Goal: Transaction & Acquisition: Obtain resource

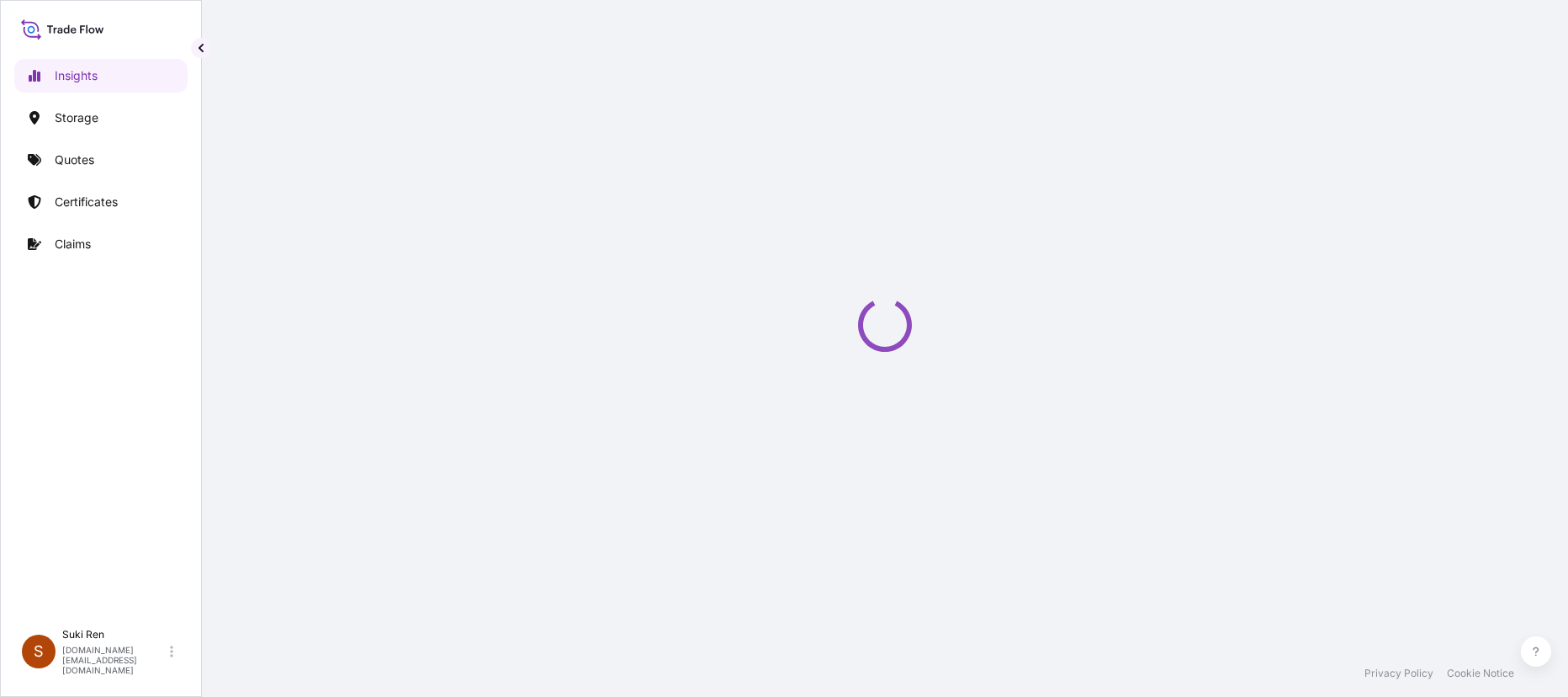
select select "2025"
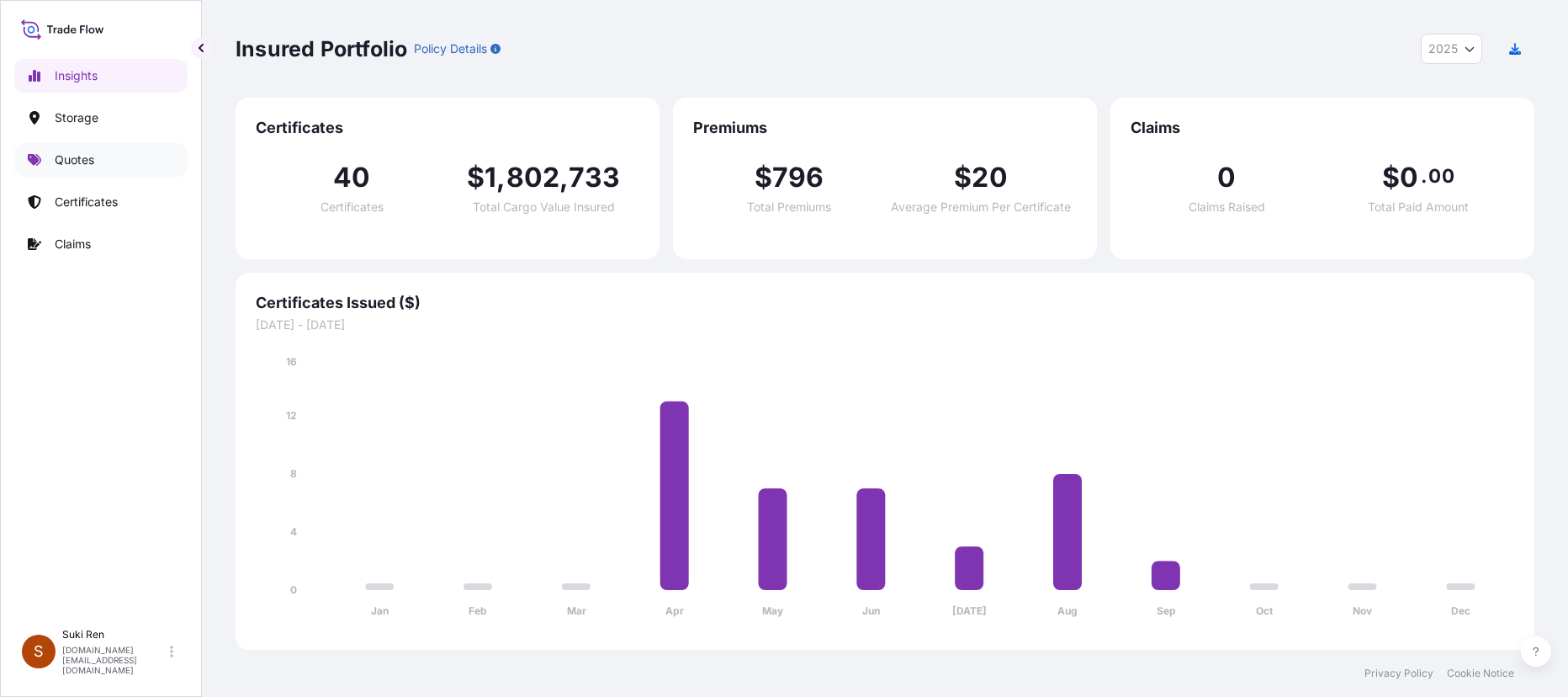
click at [87, 156] on p "Quotes" at bounding box center [74, 160] width 39 height 17
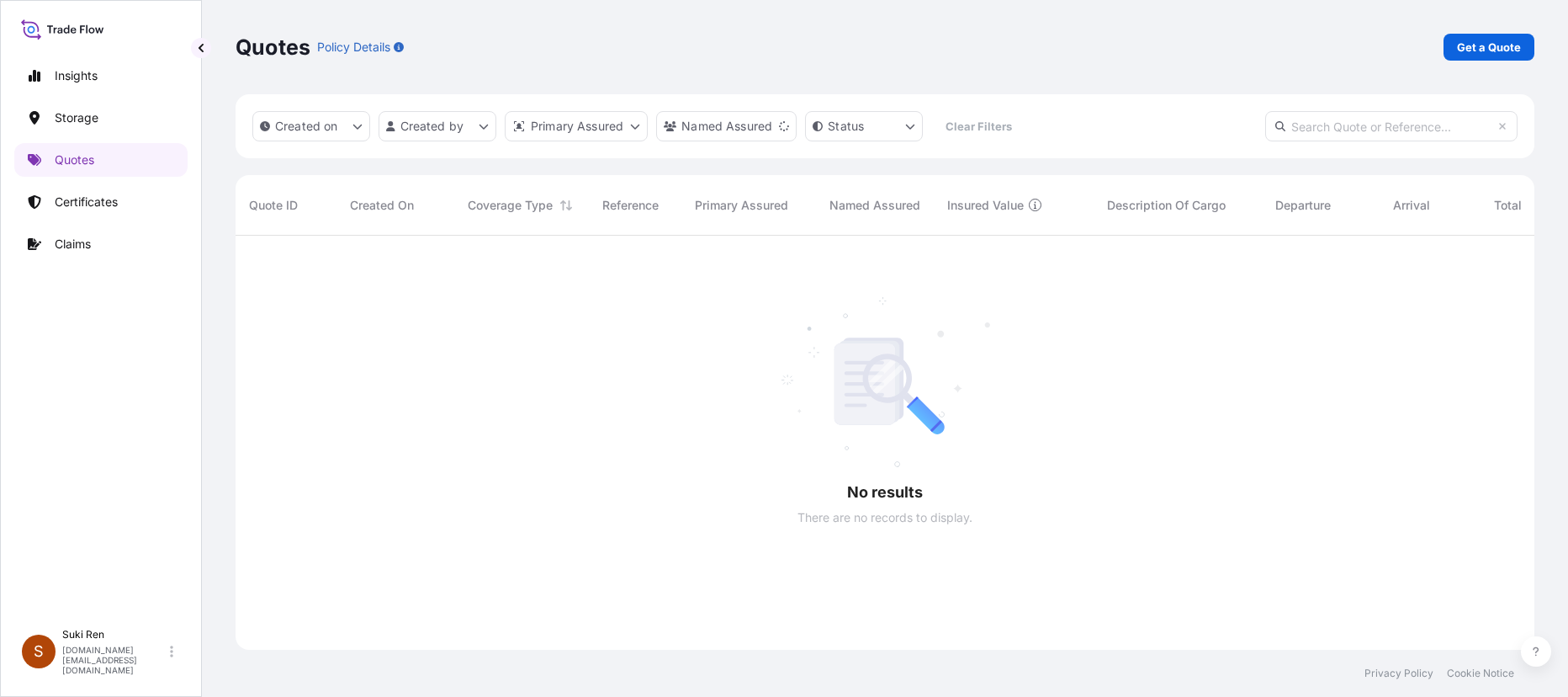
scroll to position [462, 1286]
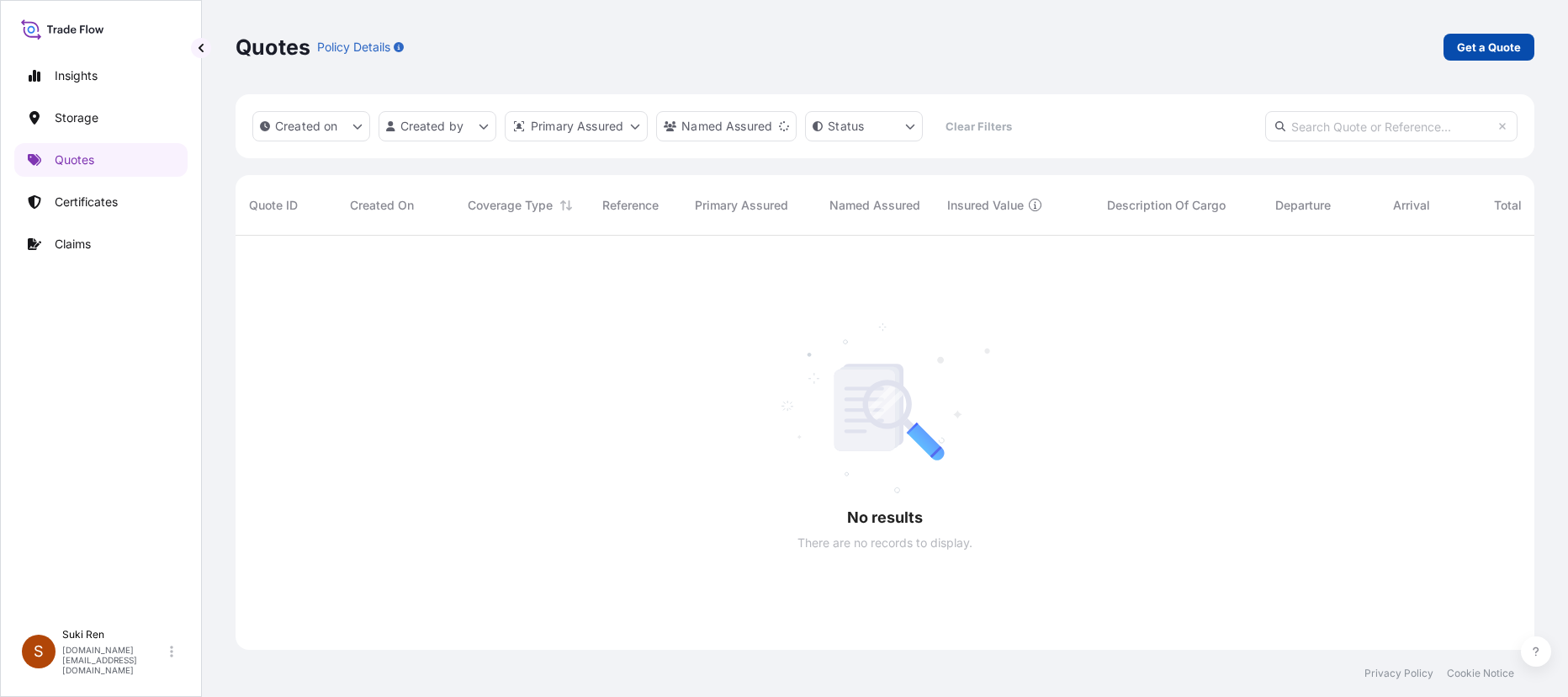
click at [862, 47] on p "Get a Quote" at bounding box center [1490, 46] width 64 height 17
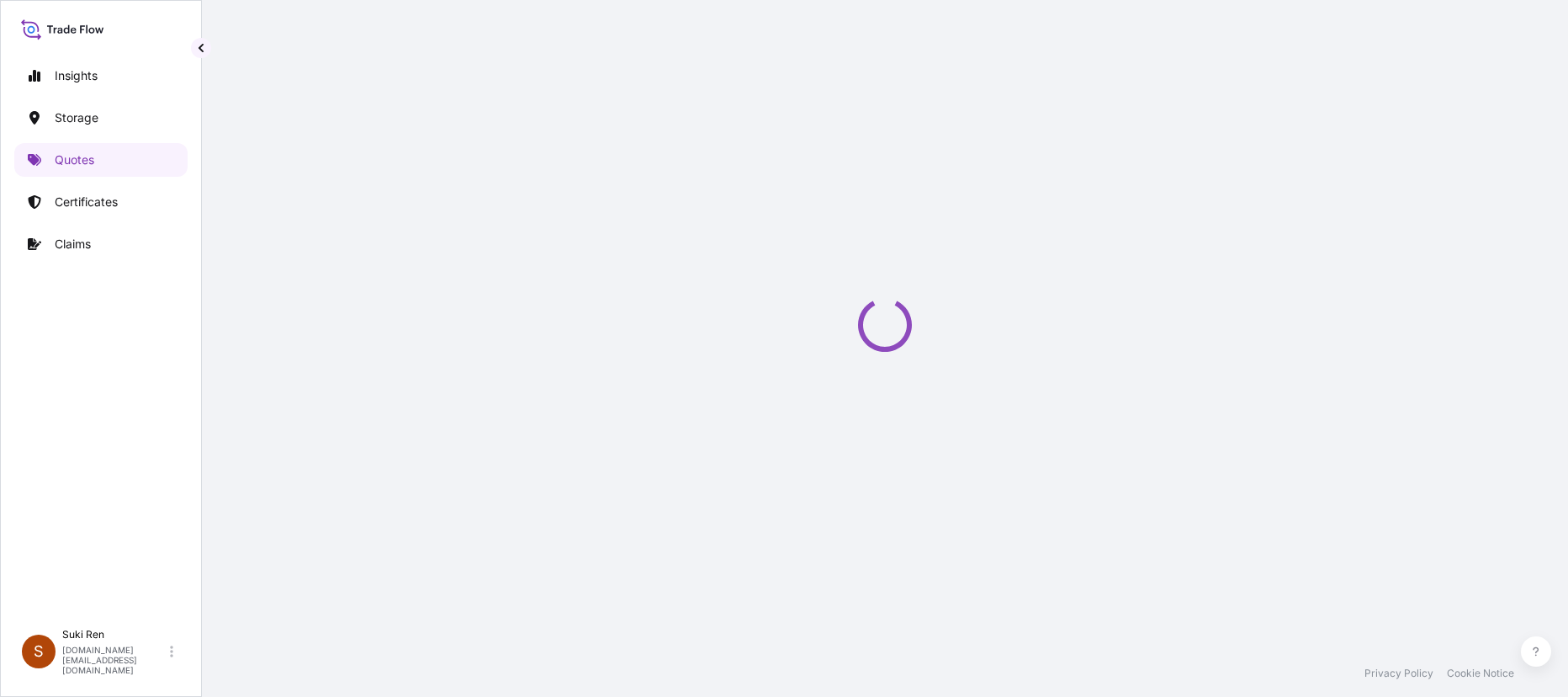
scroll to position [27, 0]
select select "Water"
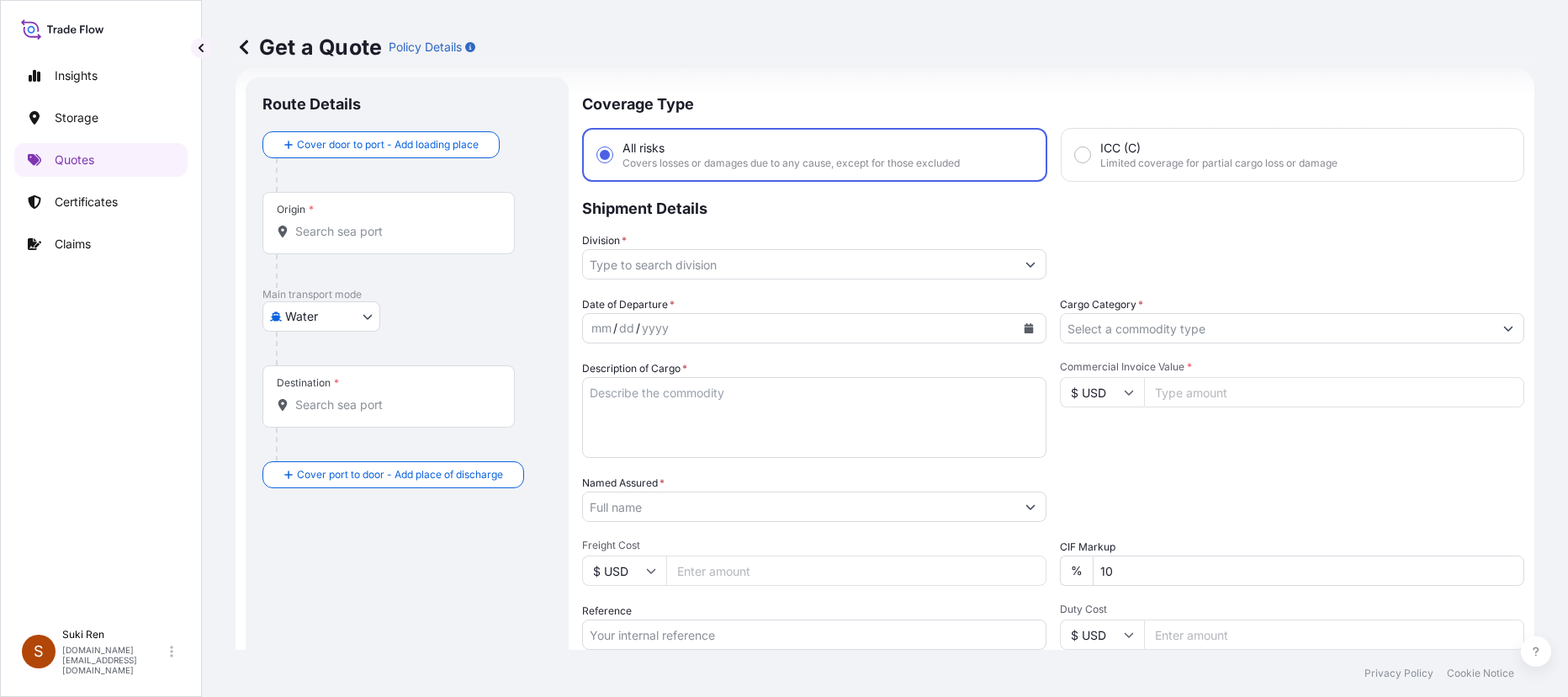
click at [313, 228] on input "Origin *" at bounding box center [394, 231] width 199 height 17
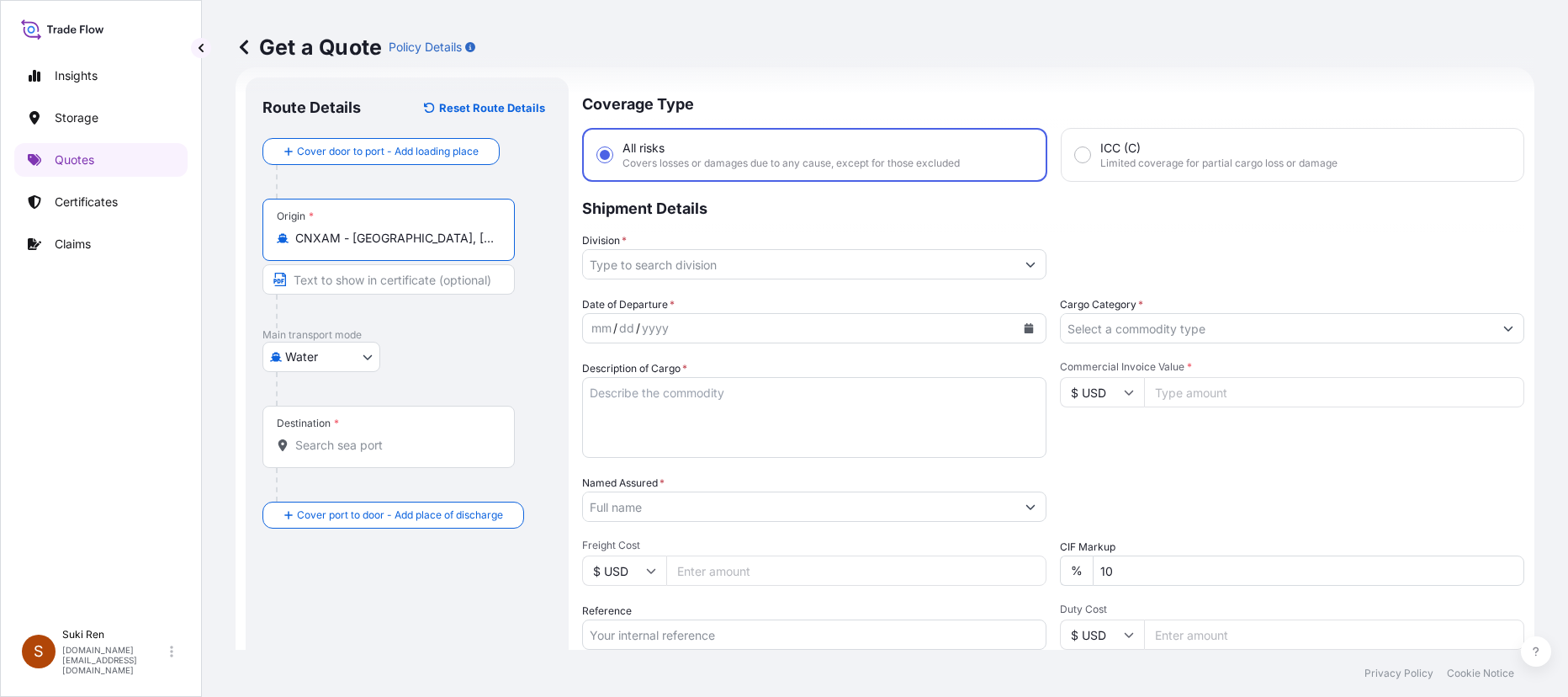
type input "CNXAM - [GEOGRAPHIC_DATA], [GEOGRAPHIC_DATA]"
click at [333, 359] on body "7 options available. Insights Storage Quotes Certificates Claims S Suki Ren [DO…" at bounding box center [784, 348] width 1568 height 697
click at [322, 402] on div "Air" at bounding box center [321, 401] width 104 height 30
select select "Air"
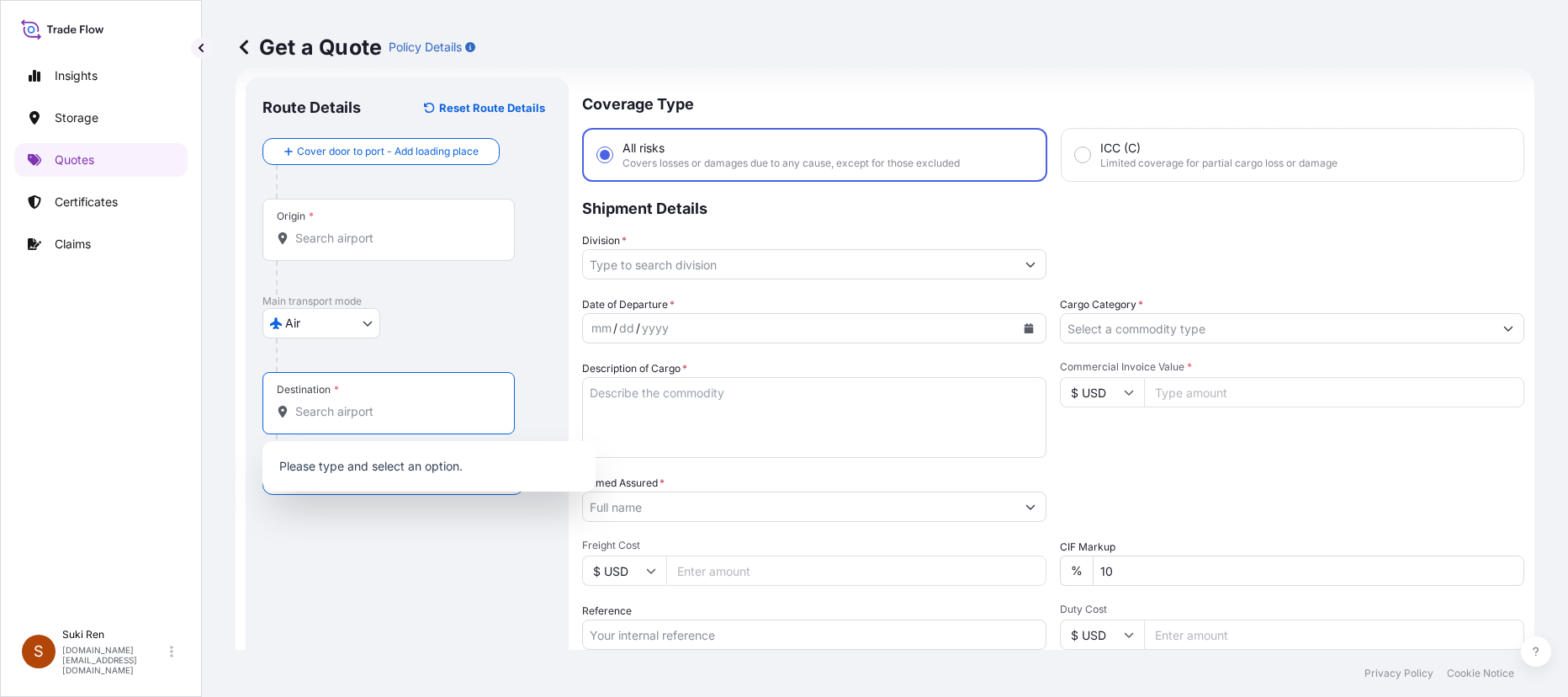
click at [322, 412] on input "Destination *" at bounding box center [394, 411] width 199 height 17
click at [335, 409] on input "Destination *" at bounding box center [394, 411] width 199 height 17
paste input "[GEOGRAPHIC_DATA]"
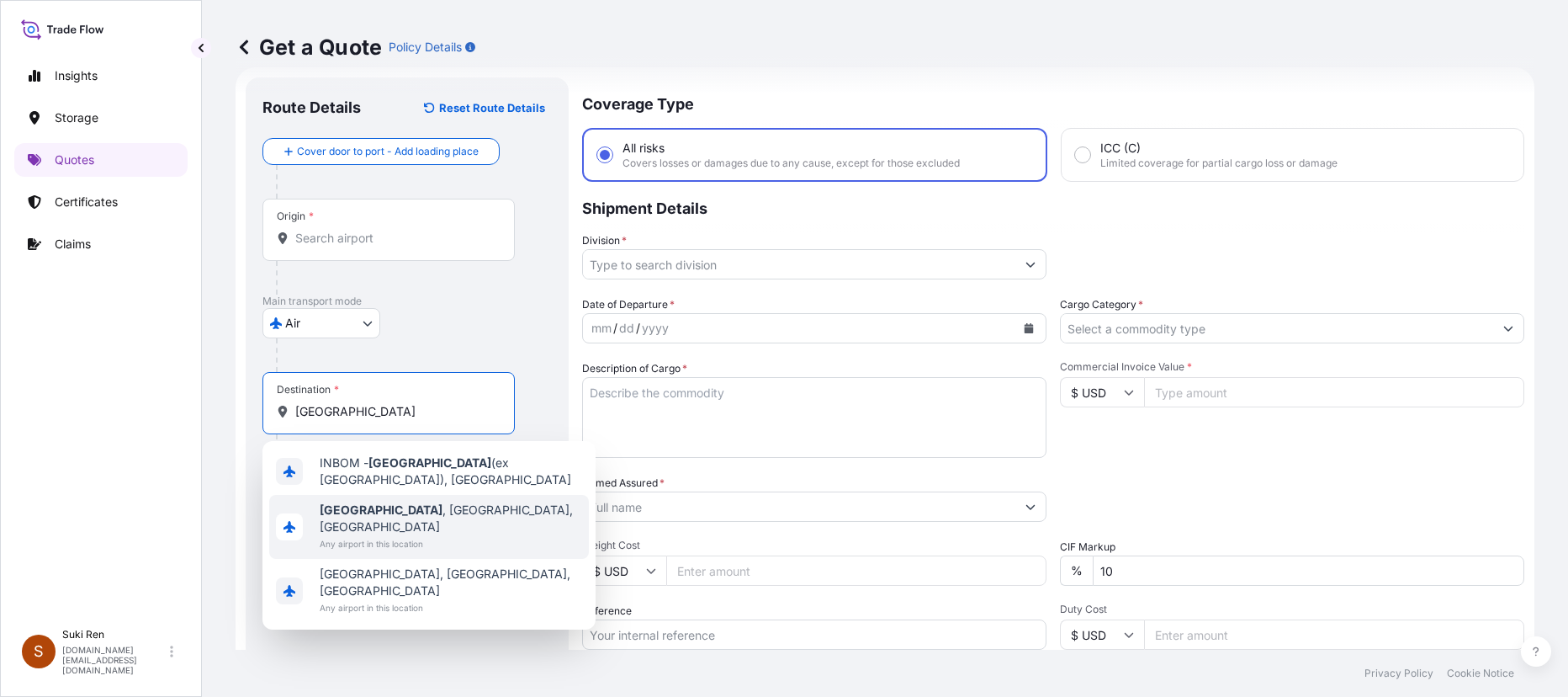
click at [404, 498] on span "Any airport in this location" at bounding box center [450, 543] width 262 height 17
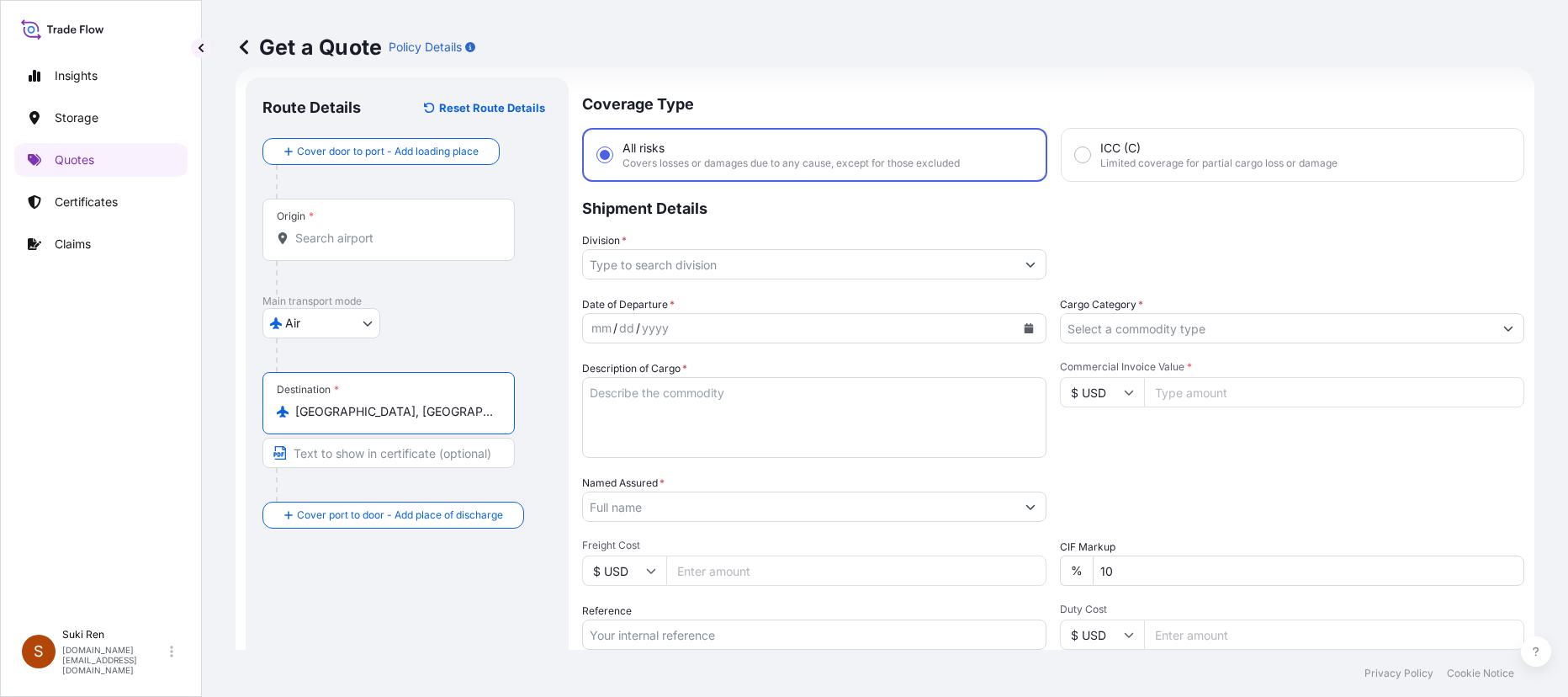
type input "[GEOGRAPHIC_DATA], [GEOGRAPHIC_DATA], [GEOGRAPHIC_DATA]"
click at [521, 322] on div "Air Air Water Inland" at bounding box center [407, 323] width 290 height 30
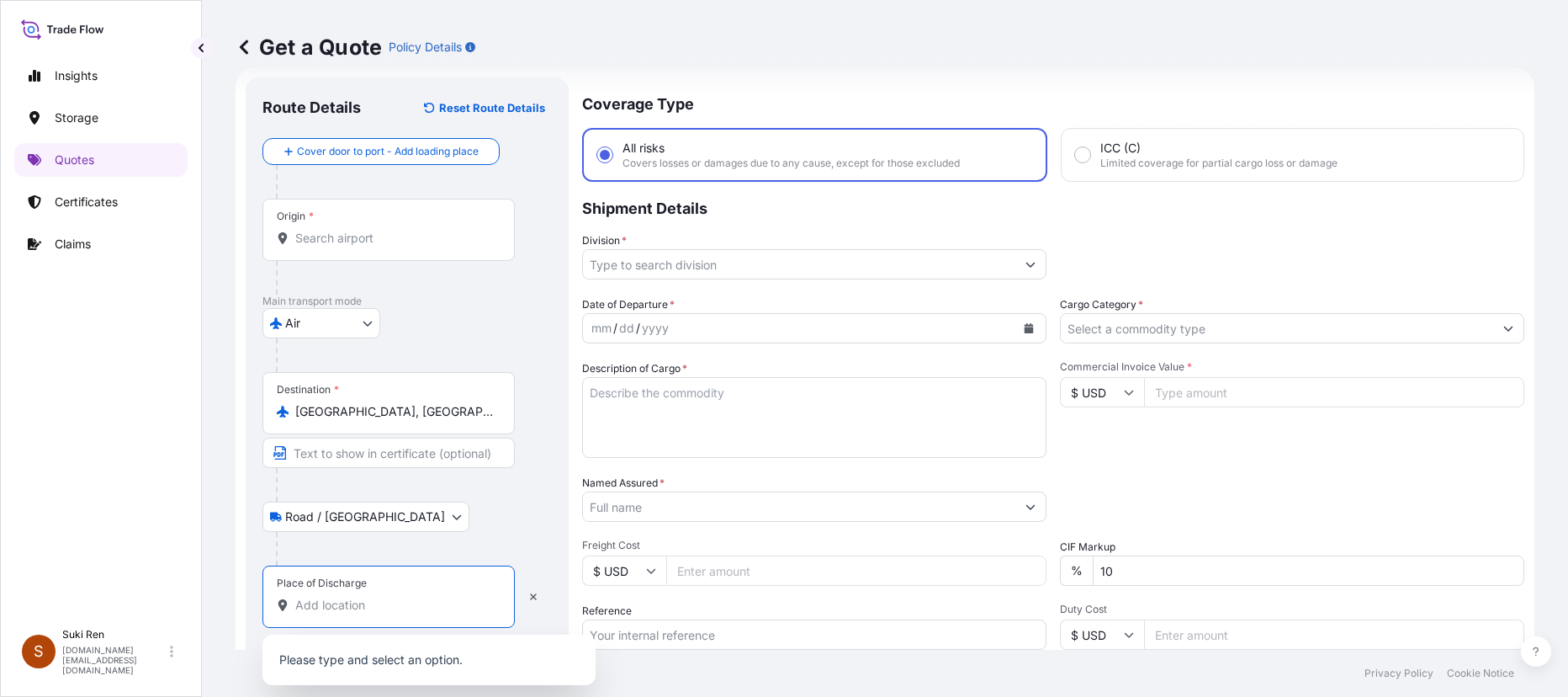
click at [319, 498] on input "Place of Discharge" at bounding box center [394, 605] width 199 height 17
paste input "Navi"
click at [327, 498] on input "Navi" at bounding box center [394, 605] width 199 height 17
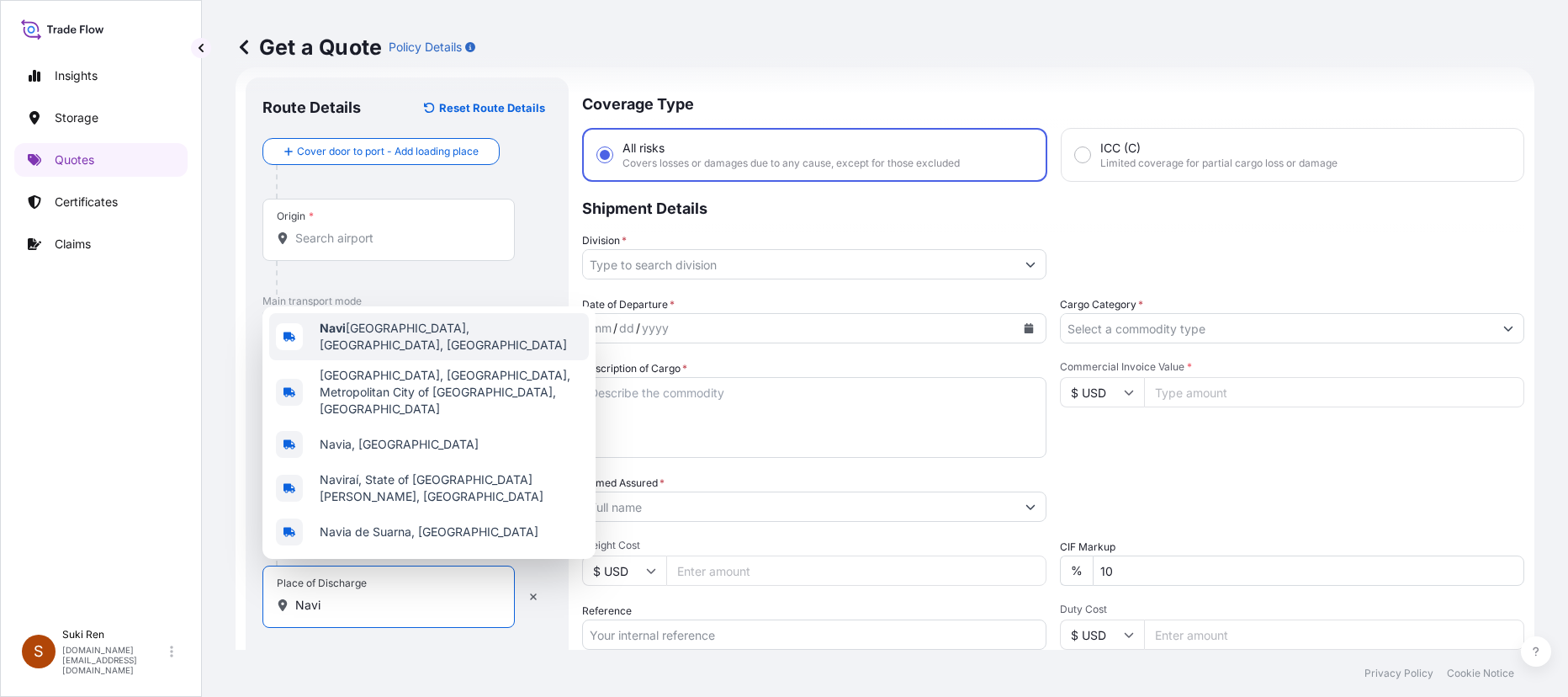
click at [491, 353] on span "Navi [GEOGRAPHIC_DATA], [GEOGRAPHIC_DATA], [GEOGRAPHIC_DATA]" at bounding box center [450, 336] width 262 height 34
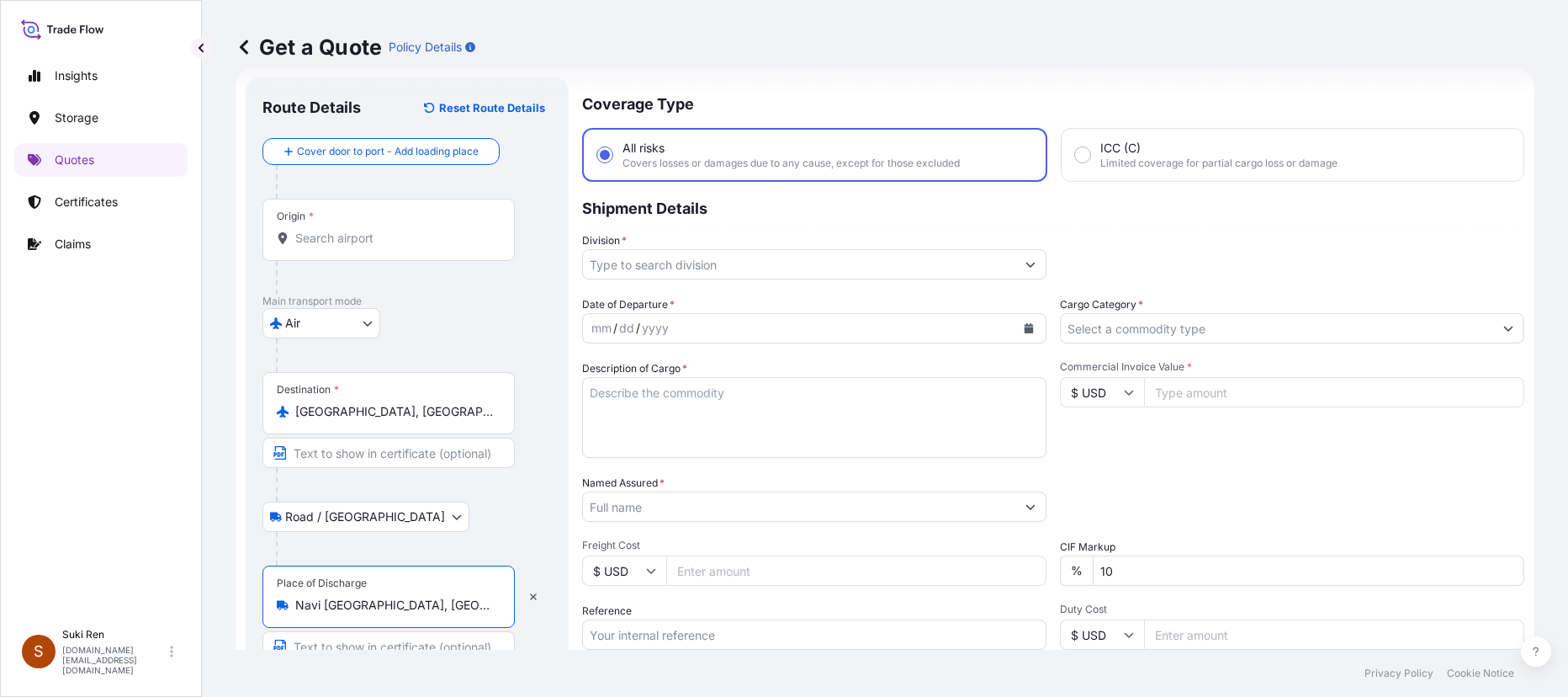
type input "Navi [GEOGRAPHIC_DATA], [GEOGRAPHIC_DATA], [GEOGRAPHIC_DATA]"
click at [669, 264] on input "Division *" at bounding box center [799, 264] width 433 height 30
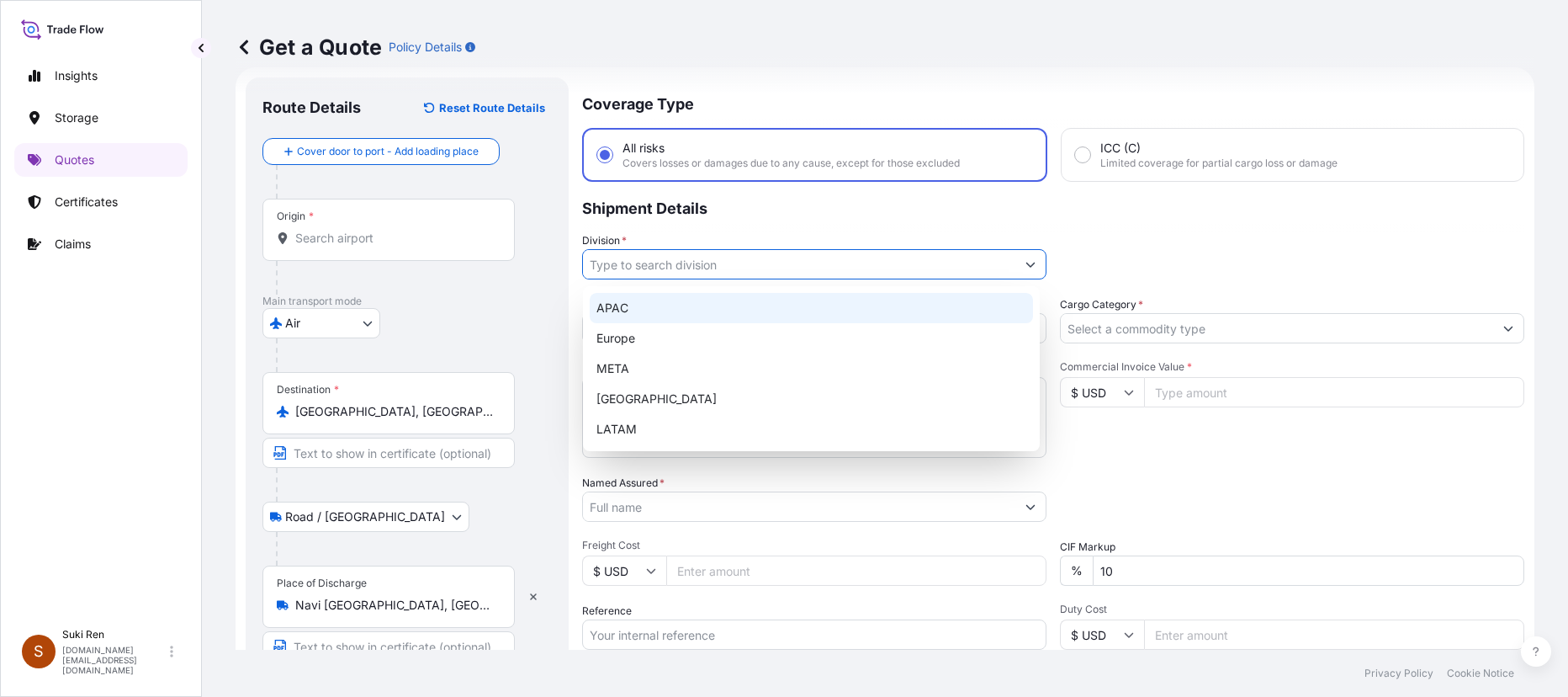
click at [634, 305] on div "APAC" at bounding box center [811, 308] width 443 height 30
type input "APAC"
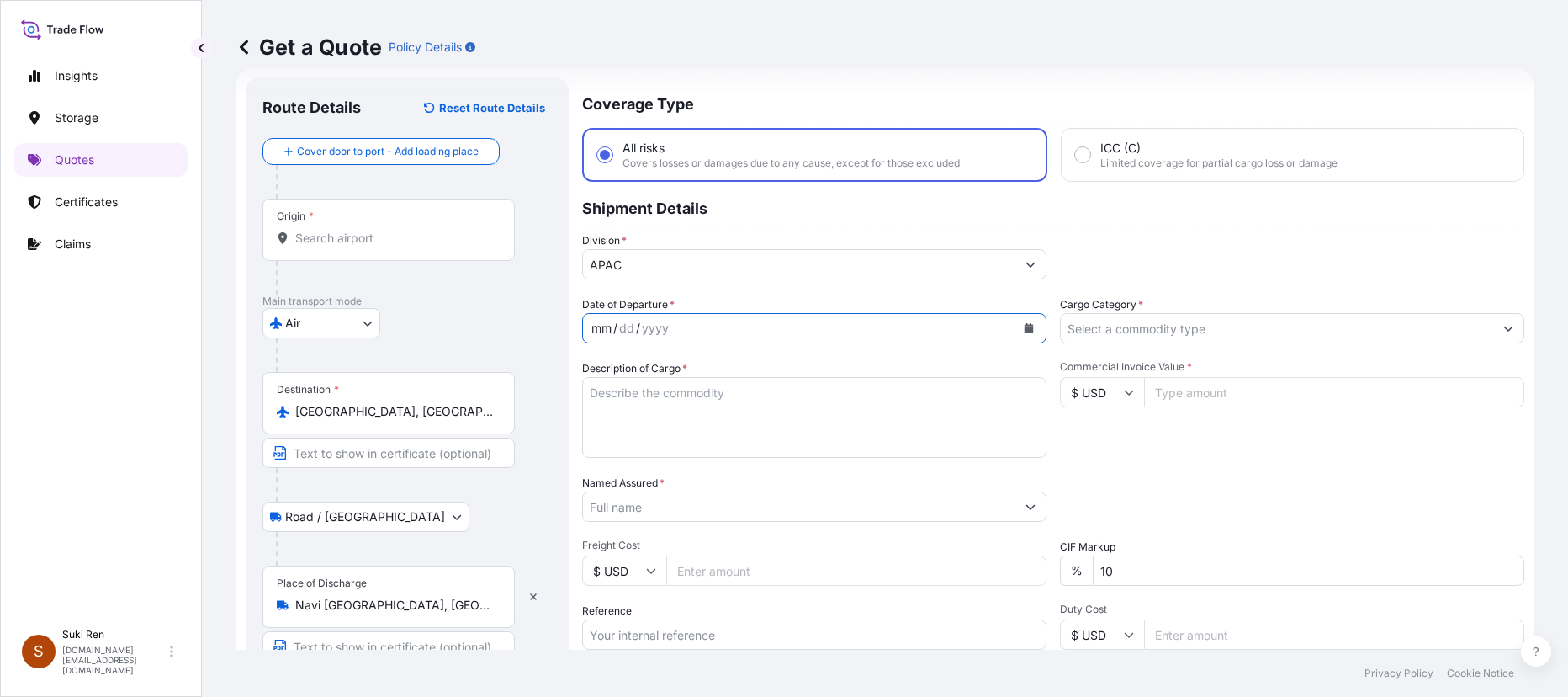
click at [793, 330] on div "mm / dd / yyyy" at bounding box center [799, 328] width 433 height 30
click at [862, 329] on icon "Calendar" at bounding box center [1029, 328] width 9 height 10
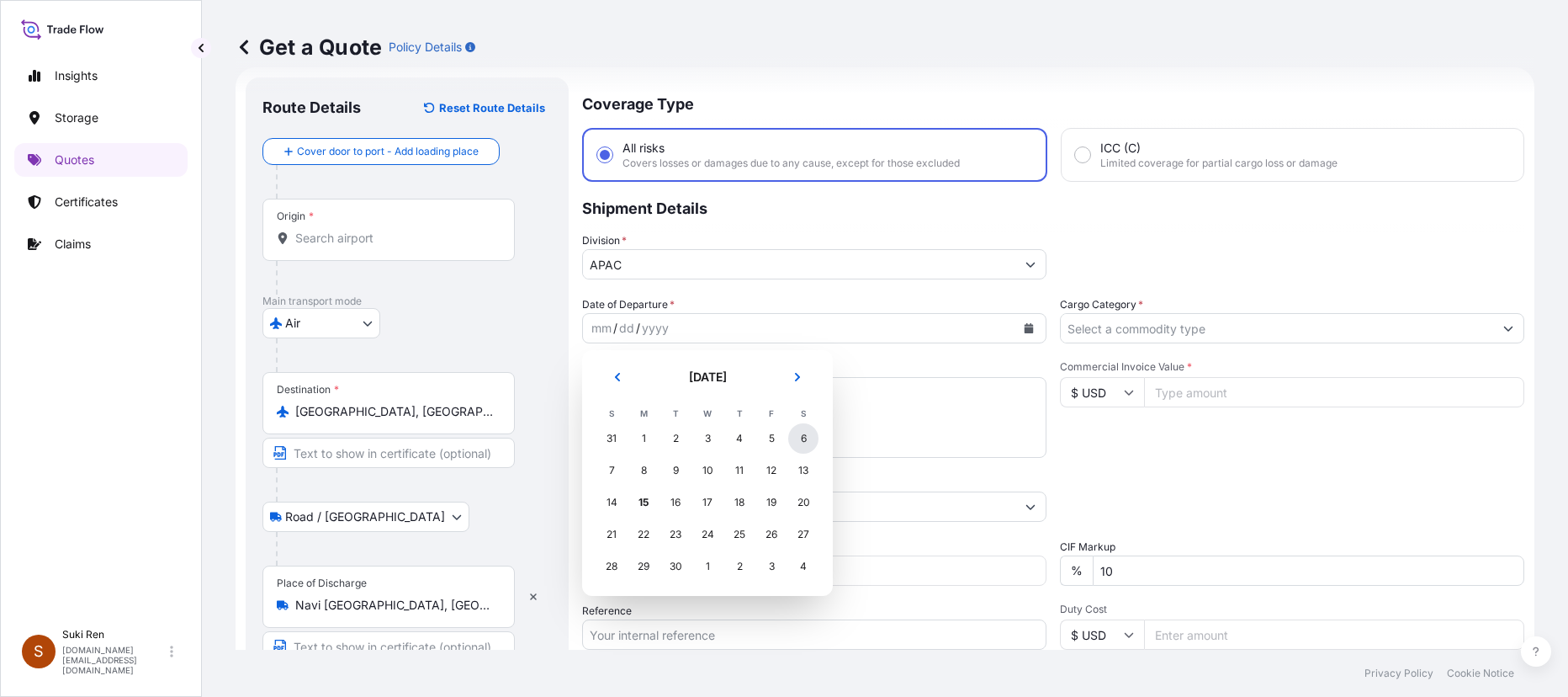
click at [803, 437] on div "6" at bounding box center [804, 439] width 30 height 30
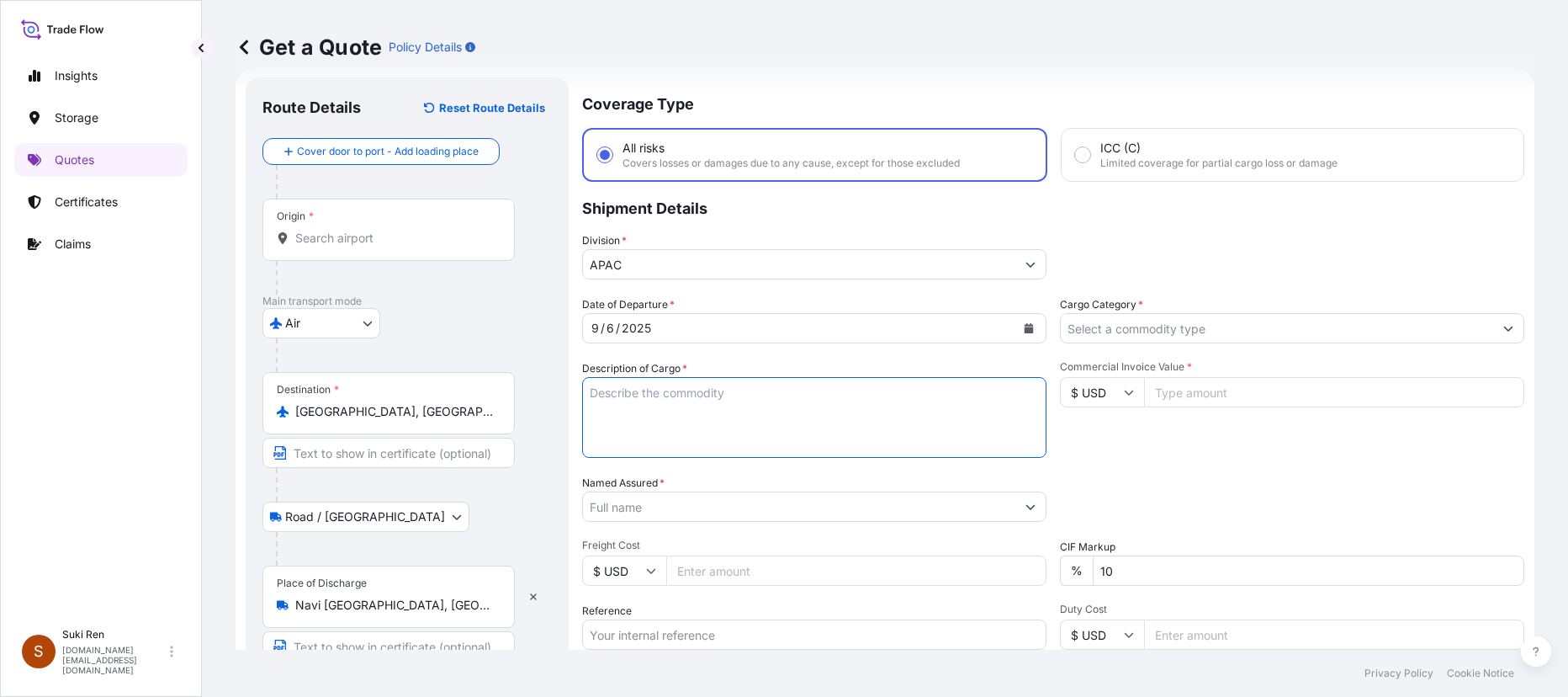
click at [862, 402] on textarea "Description of Cargo *" at bounding box center [814, 418] width 465 height 81
paste textarea "Buffer"
type textarea "Buffer"
click at [862, 450] on div "Commercial Invoice Value * $ USD" at bounding box center [1292, 409] width 465 height 97
click at [862, 328] on input "Cargo Category *" at bounding box center [1277, 328] width 433 height 30
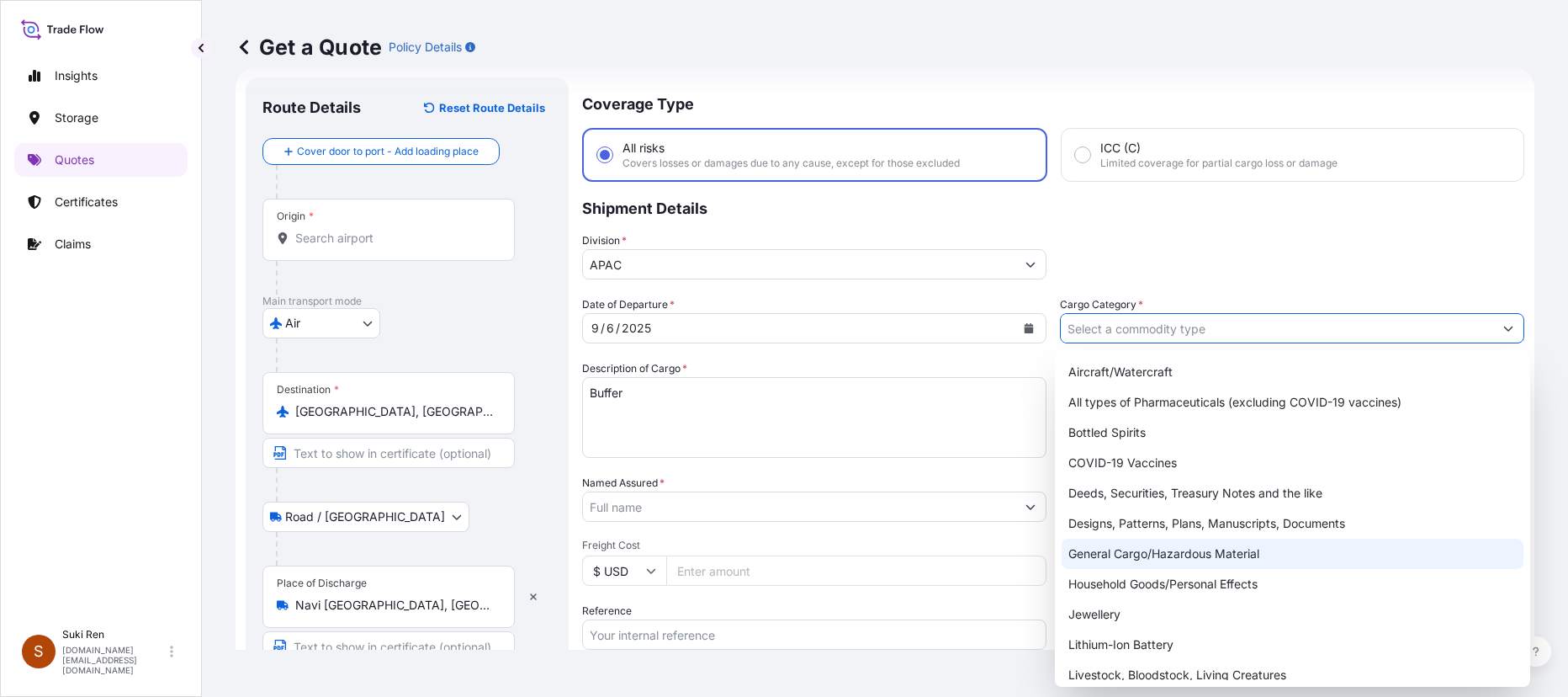
click at [862, 498] on div "General Cargo/Hazardous Material" at bounding box center [1293, 554] width 462 height 30
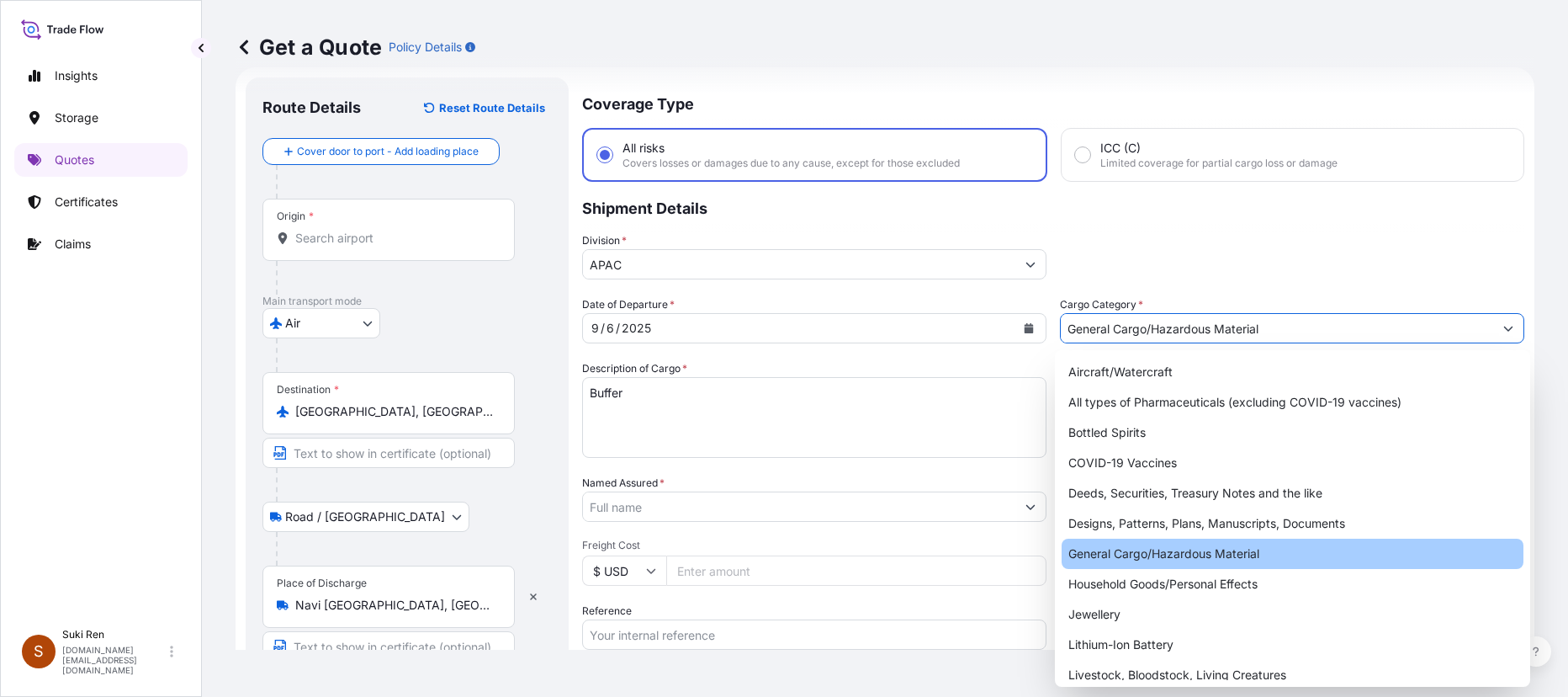
type input "General Cargo/Hazardous Material"
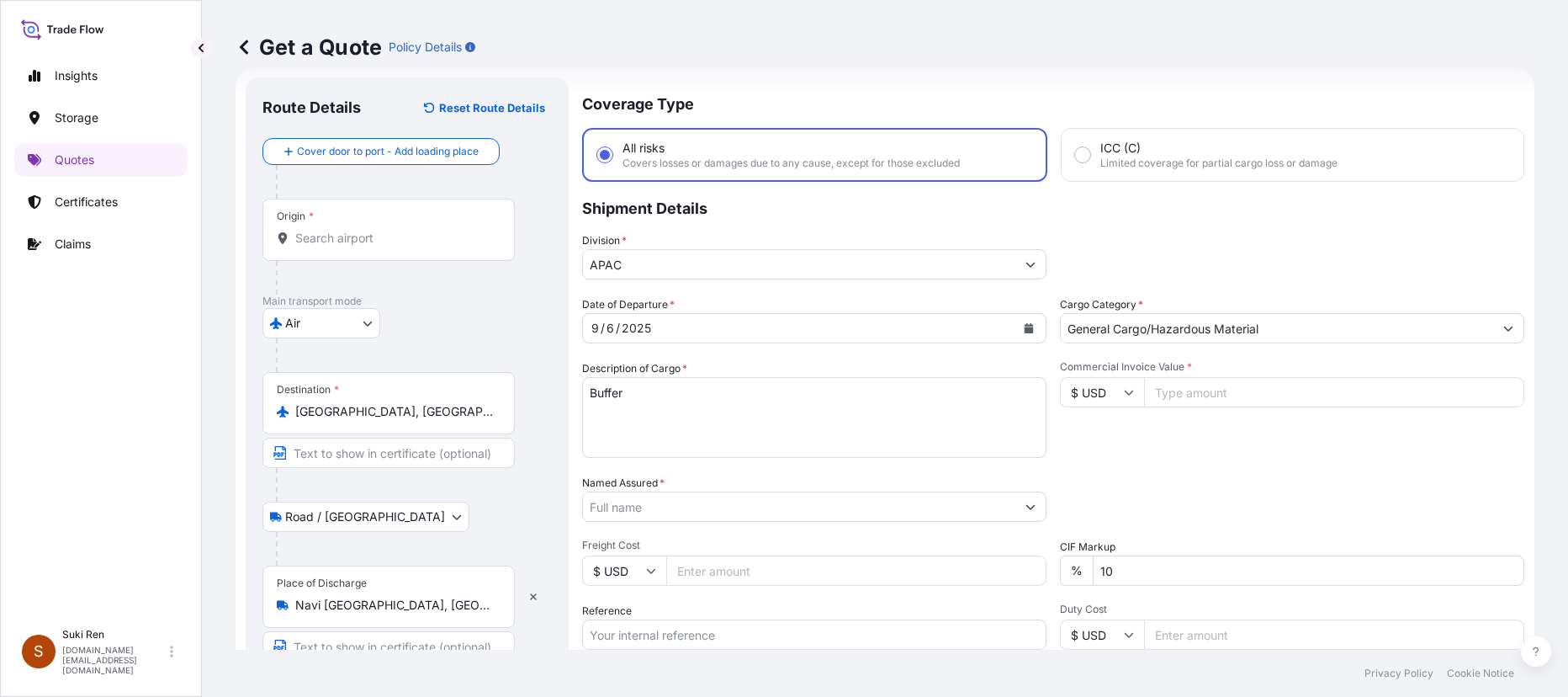
click at [862, 392] on input "Commercial Invoice Value *" at bounding box center [1334, 393] width 380 height 30
type input "1400"
click at [862, 452] on div "Commercial Invoice Value * $ USD 1400" at bounding box center [1292, 409] width 465 height 97
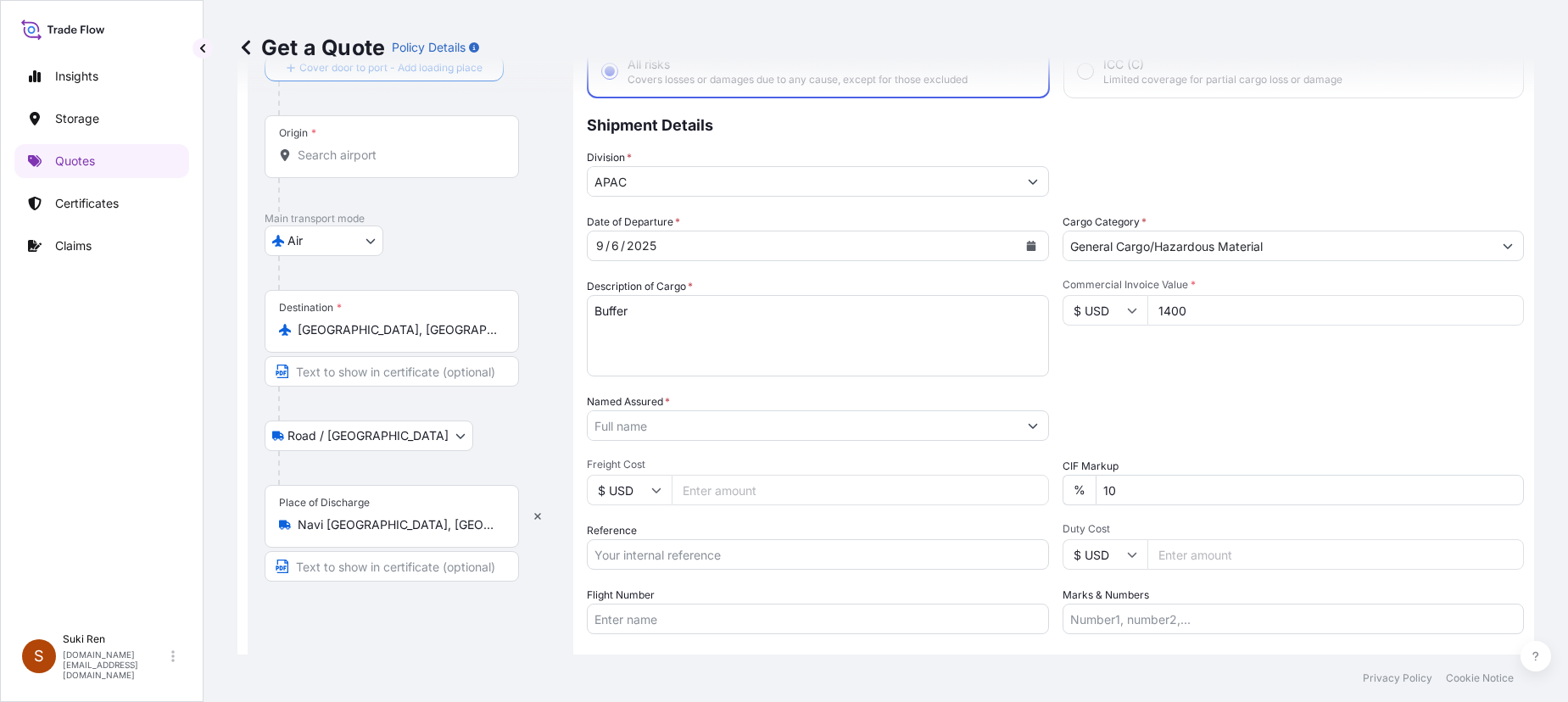
click at [632, 424] on input "Named Assured *" at bounding box center [803, 426] width 430 height 31
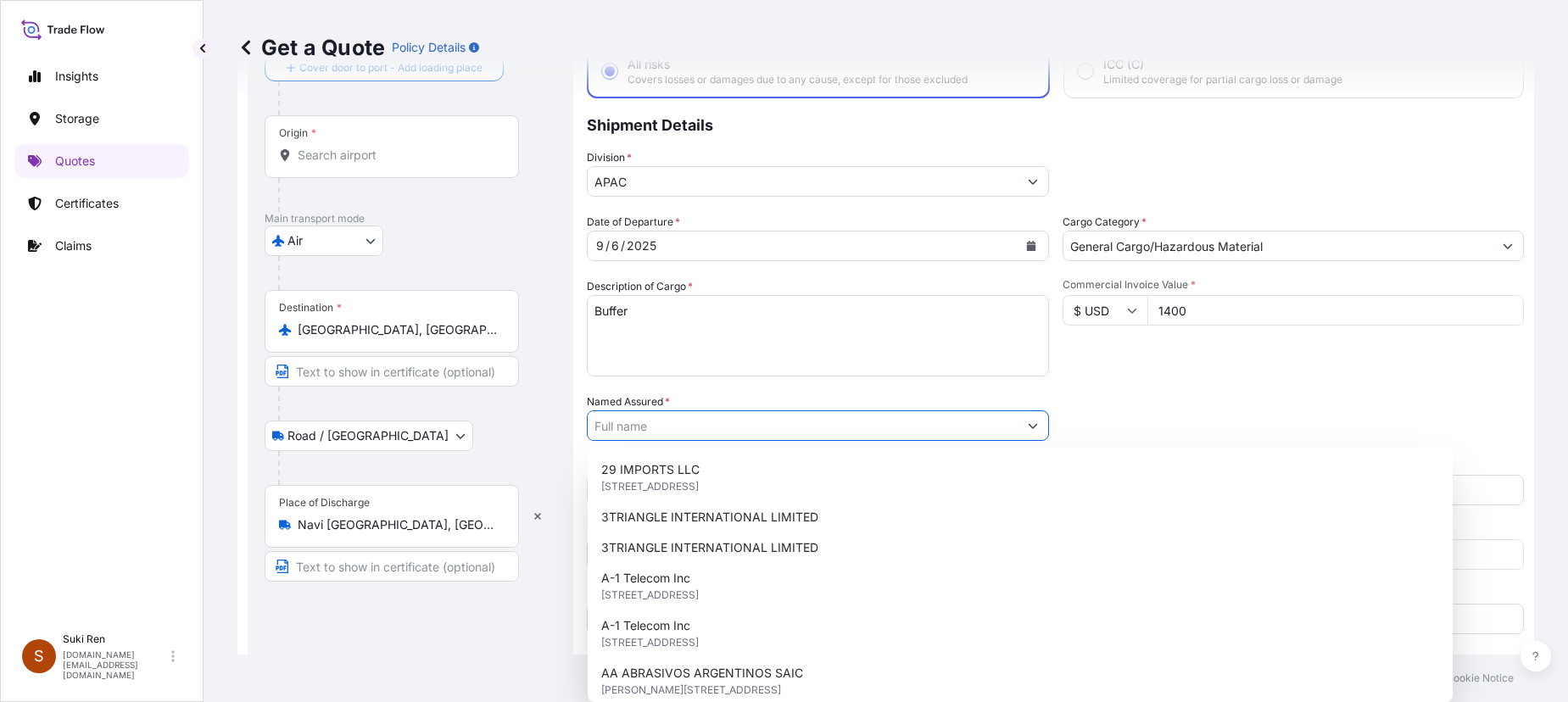
paste input "Bharat Mumbai Container Terminals Pvt Ltd"
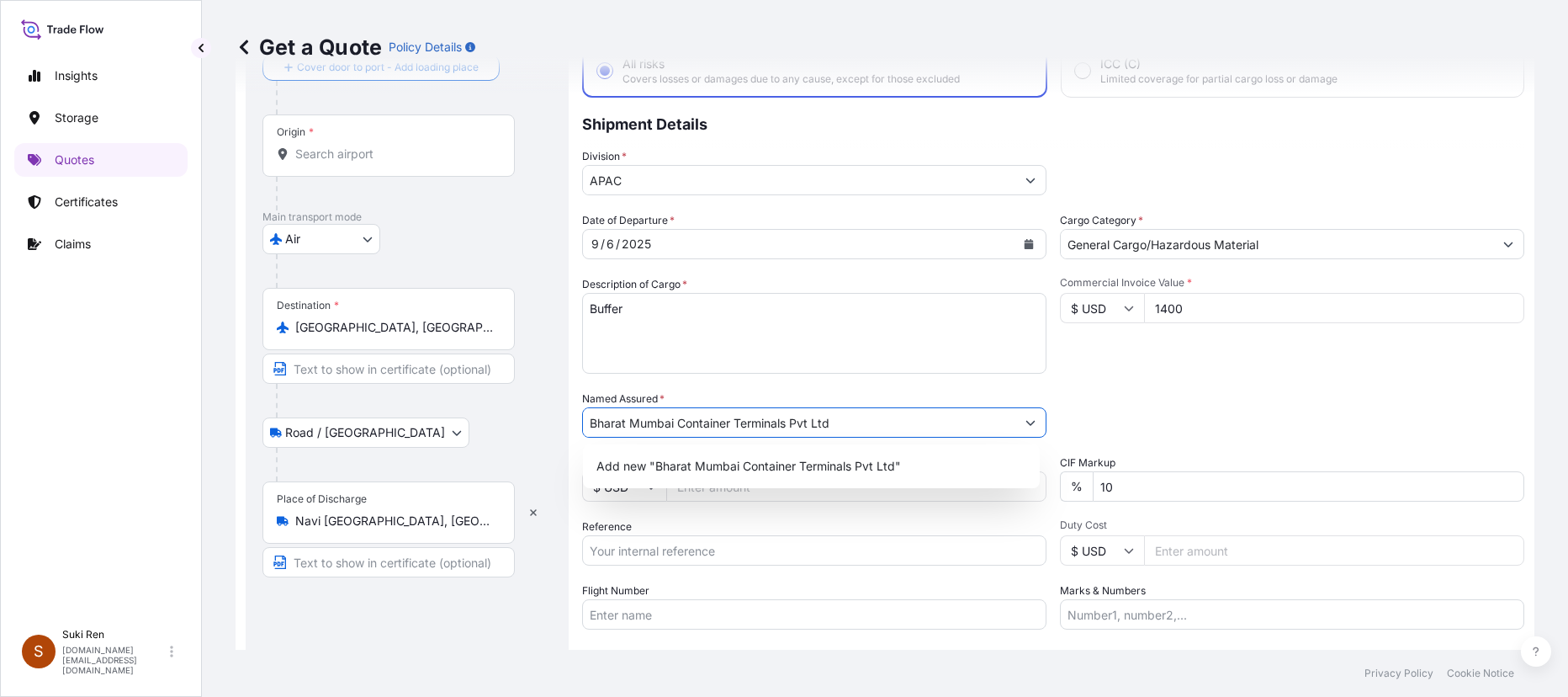
type input "Bharat Mumbai Container Terminals Pvt Ltd"
click at [862, 383] on div "Date of Departure * [DATE] Cargo Category * General Cargo/Hazardous Material De…" at bounding box center [1053, 421] width 943 height 418
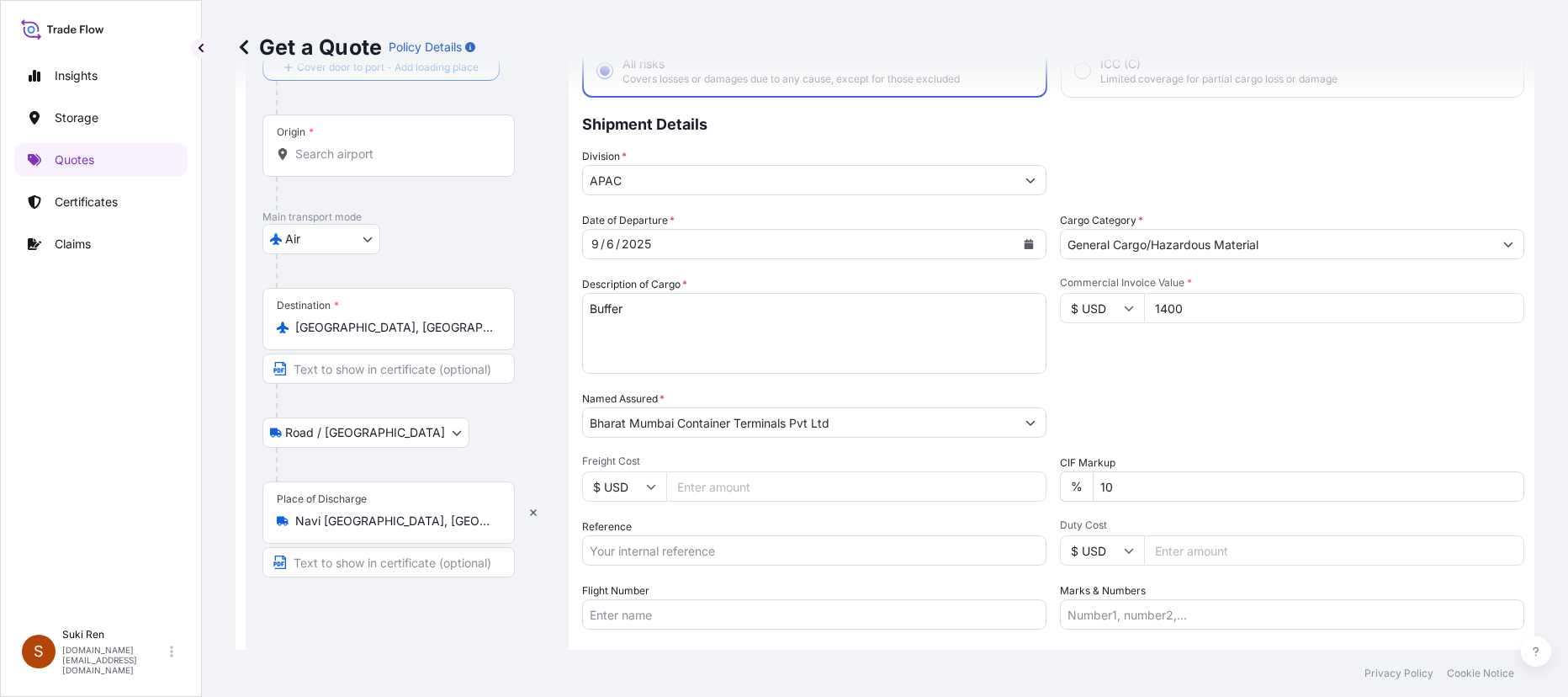
scroll to position [195, 0]
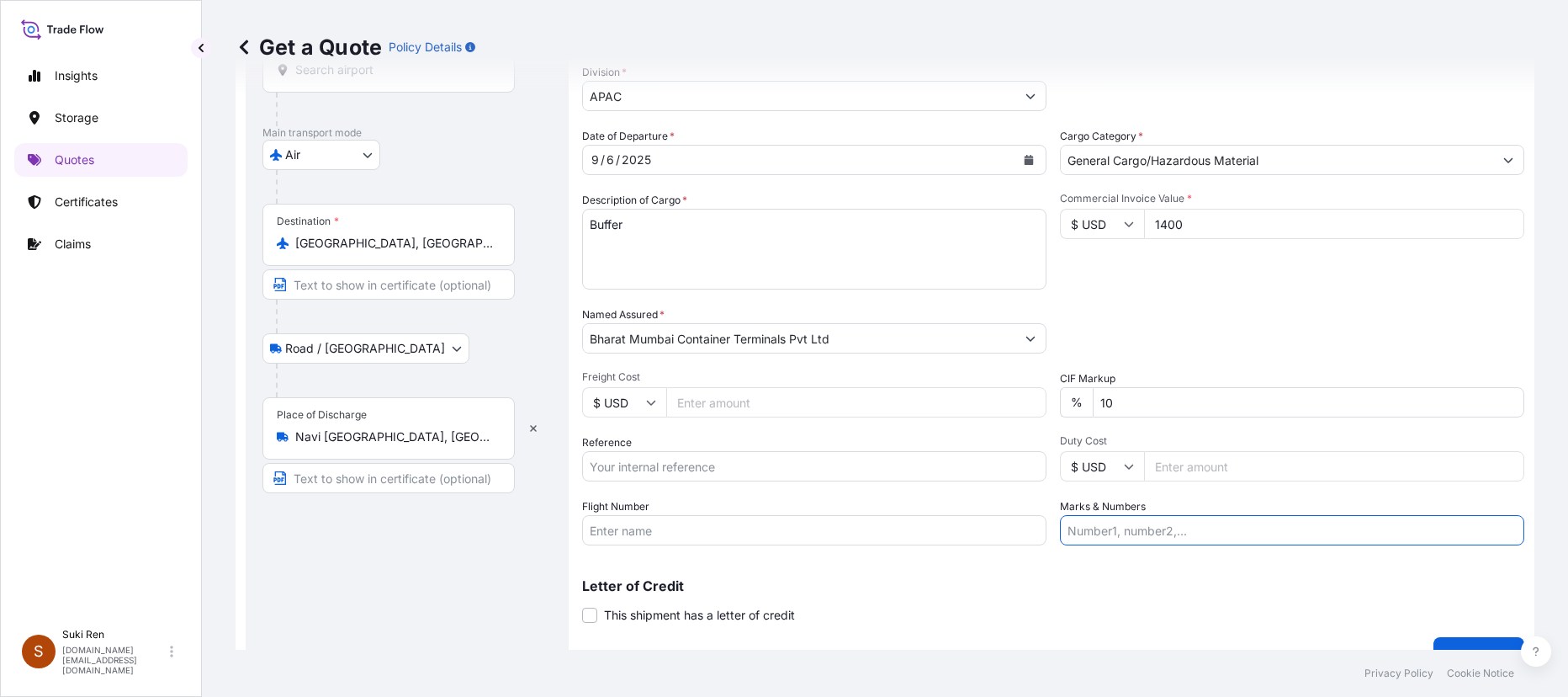
click at [862, 498] on input "Marks & Numbers" at bounding box center [1292, 530] width 465 height 30
paste input "CXMAE0002097"
type input "CXMAE0002097"
click at [862, 498] on div "Letter of Credit This shipment has a letter of credit Letter of credit * Letter…" at bounding box center [1053, 602] width 943 height 45
click at [637, 462] on input "Reference" at bounding box center [814, 467] width 465 height 30
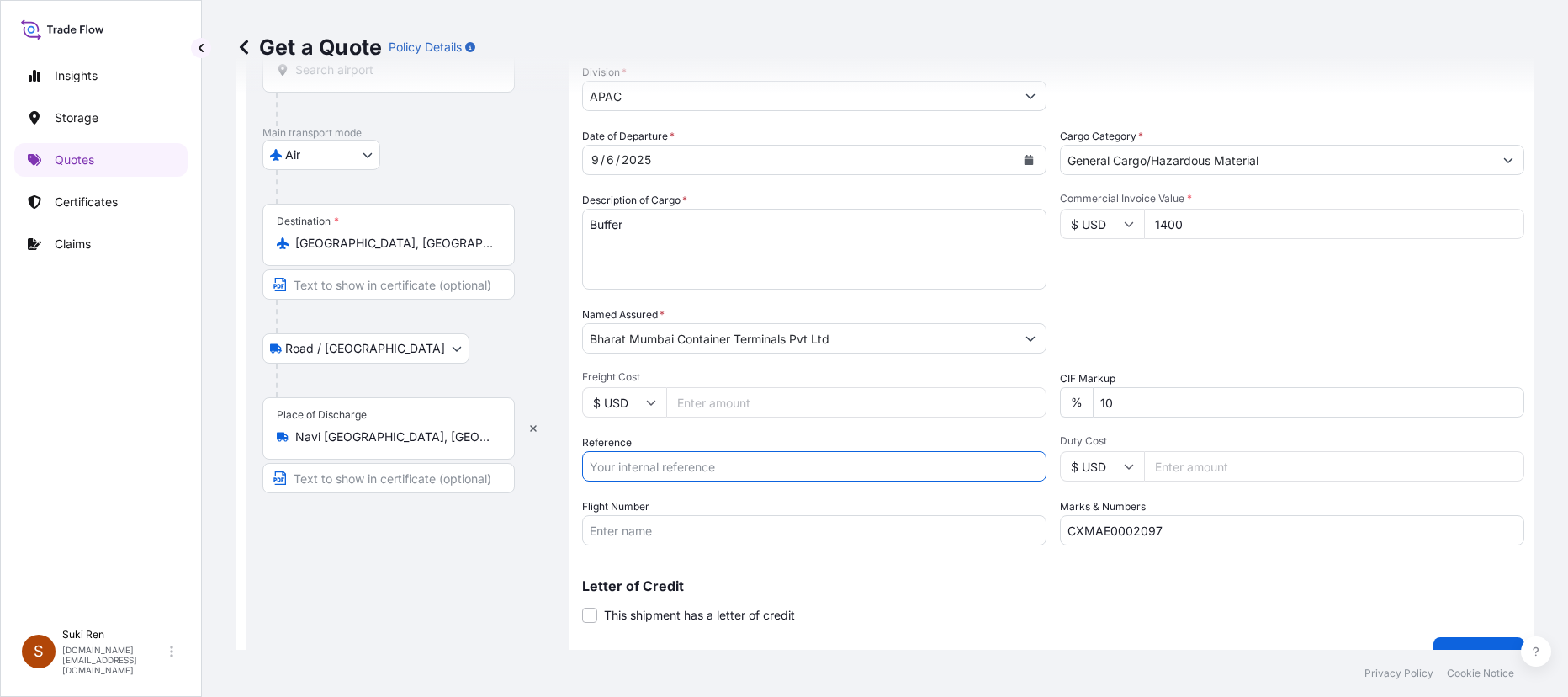
paste input "CXMAE0002097"
type input "CXMAE0002097"
drag, startPoint x: 1170, startPoint y: 525, endPoint x: 1057, endPoint y: 525, distance: 113.0
click at [862, 498] on input "CXMAE0002097" at bounding box center [1292, 530] width 465 height 30
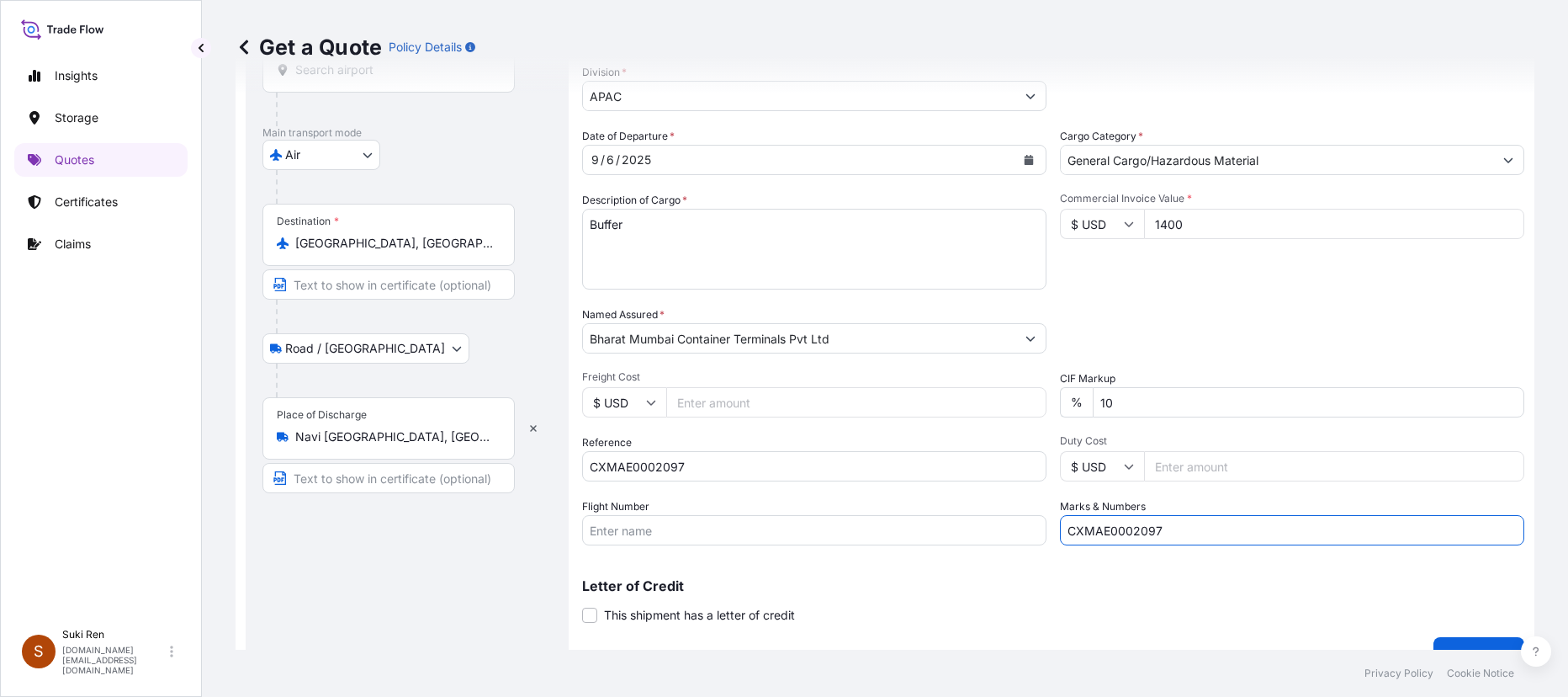
drag, startPoint x: 1176, startPoint y: 525, endPoint x: 1021, endPoint y: 521, distance: 155.1
click at [862, 498] on div "Date of Departure * [DATE] Cargo Category * General Cargo/Hazardous Material De…" at bounding box center [1053, 336] width 943 height 418
click at [862, 498] on input "CXMAE0002097" at bounding box center [1292, 530] width 465 height 30
drag, startPoint x: 1184, startPoint y: 527, endPoint x: 1066, endPoint y: 523, distance: 118.1
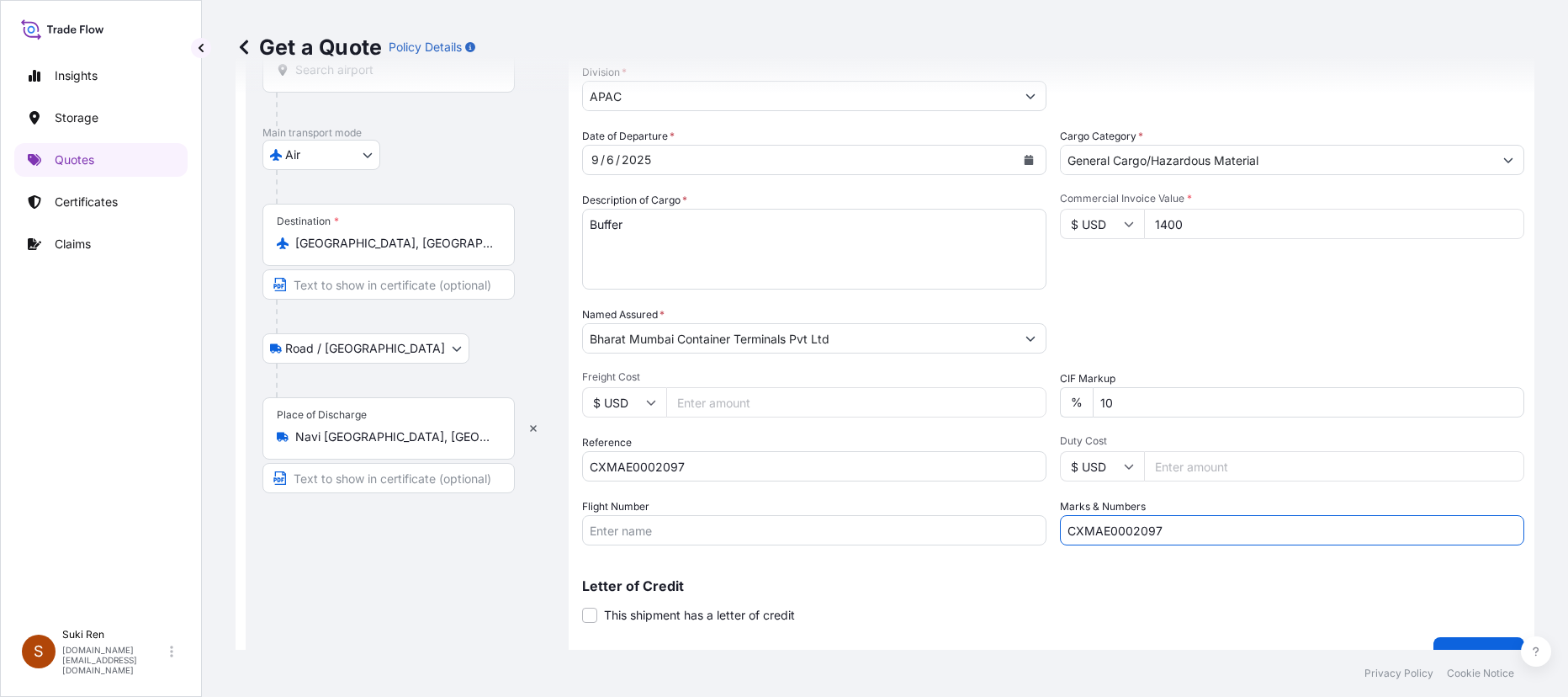
click at [862, 498] on div "Date of Departure * [DATE] Cargo Category * General Cargo/Hazardous Material De…" at bounding box center [1053, 336] width 943 height 418
paste input "MAWB NO: 205 – 32493602"
click at [862, 498] on input "MAWB NO: 205 – 32493602" at bounding box center [1292, 530] width 465 height 30
drag, startPoint x: 1128, startPoint y: 528, endPoint x: 1042, endPoint y: 531, distance: 86.1
click at [862, 498] on div "Date of Departure * [DATE] Cargo Category * General Cargo/Hazardous Material De…" at bounding box center [1053, 336] width 943 height 418
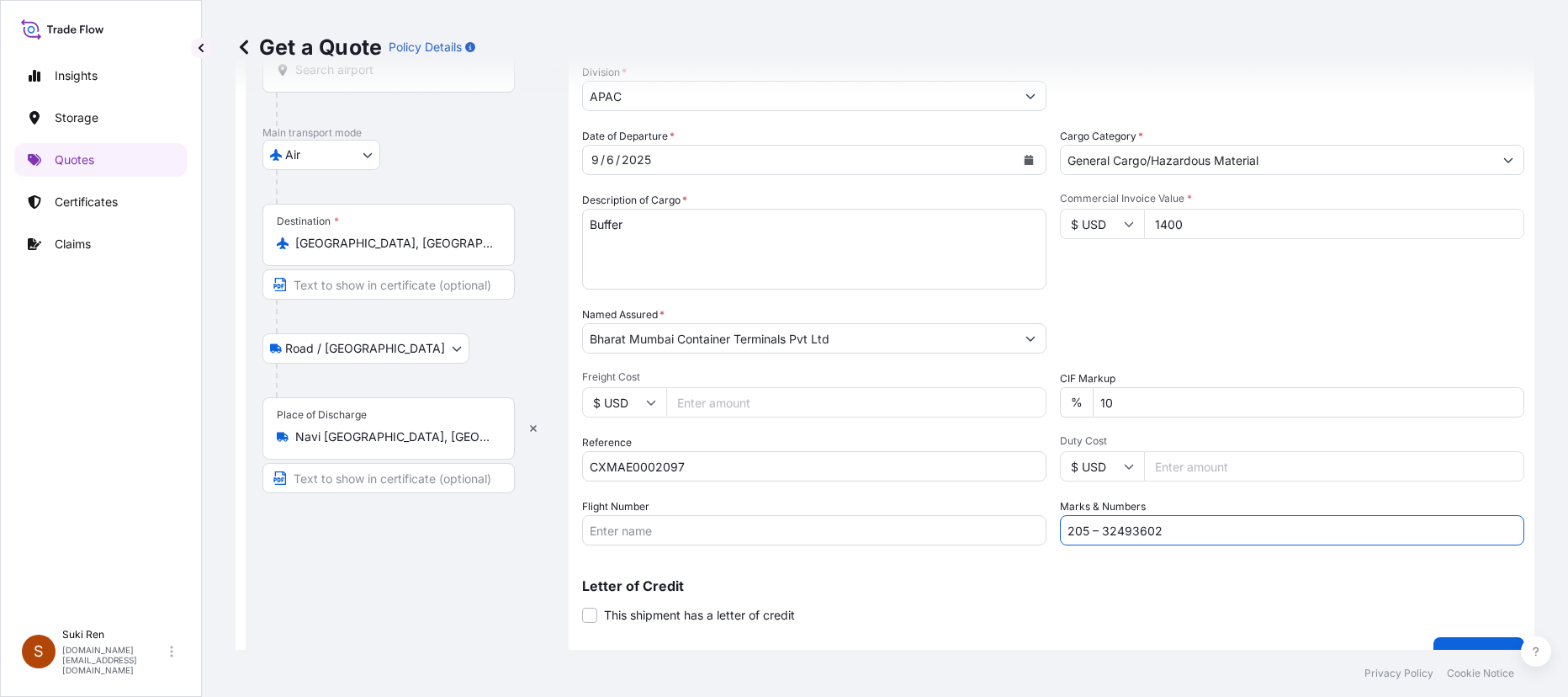
scroll to position [227, 0]
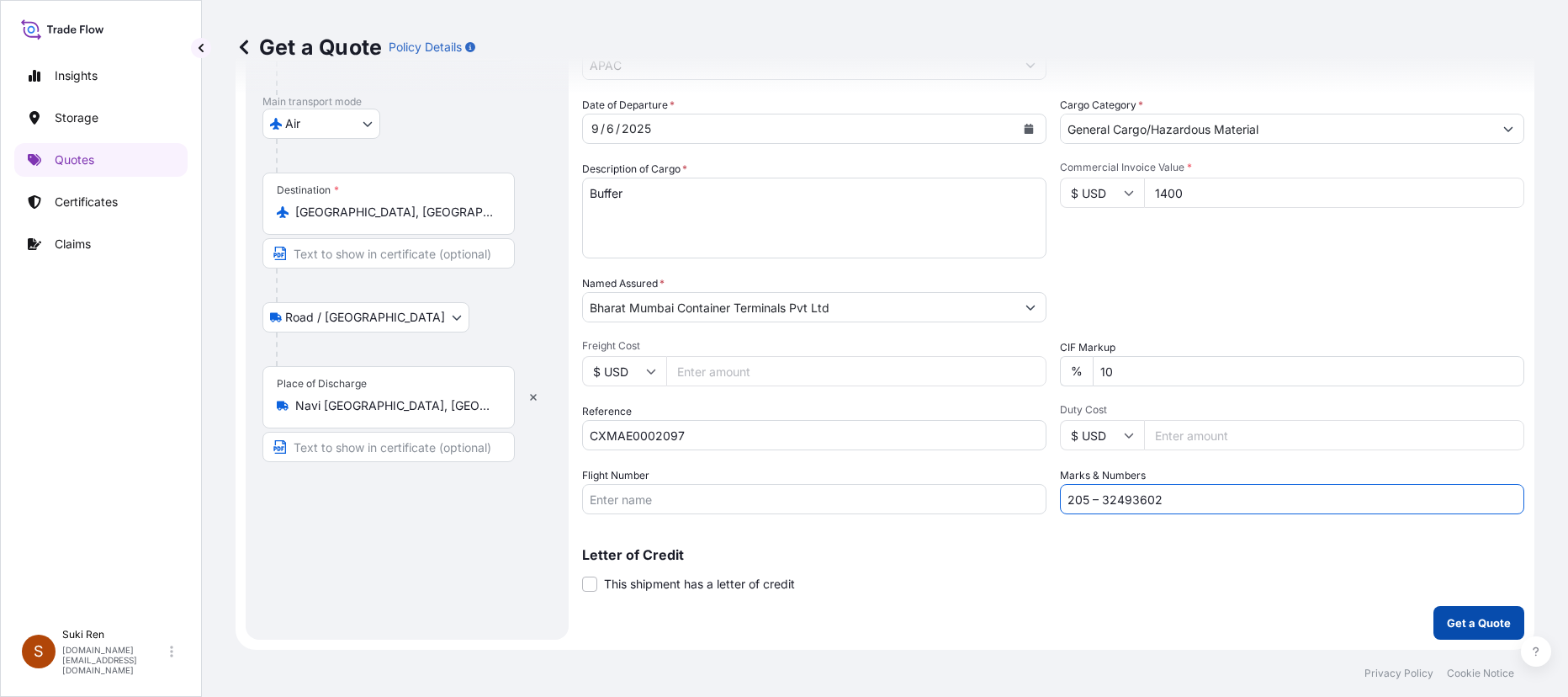
type input "205 – 32493602"
click at [862, 498] on p "Get a Quote" at bounding box center [1480, 623] width 64 height 17
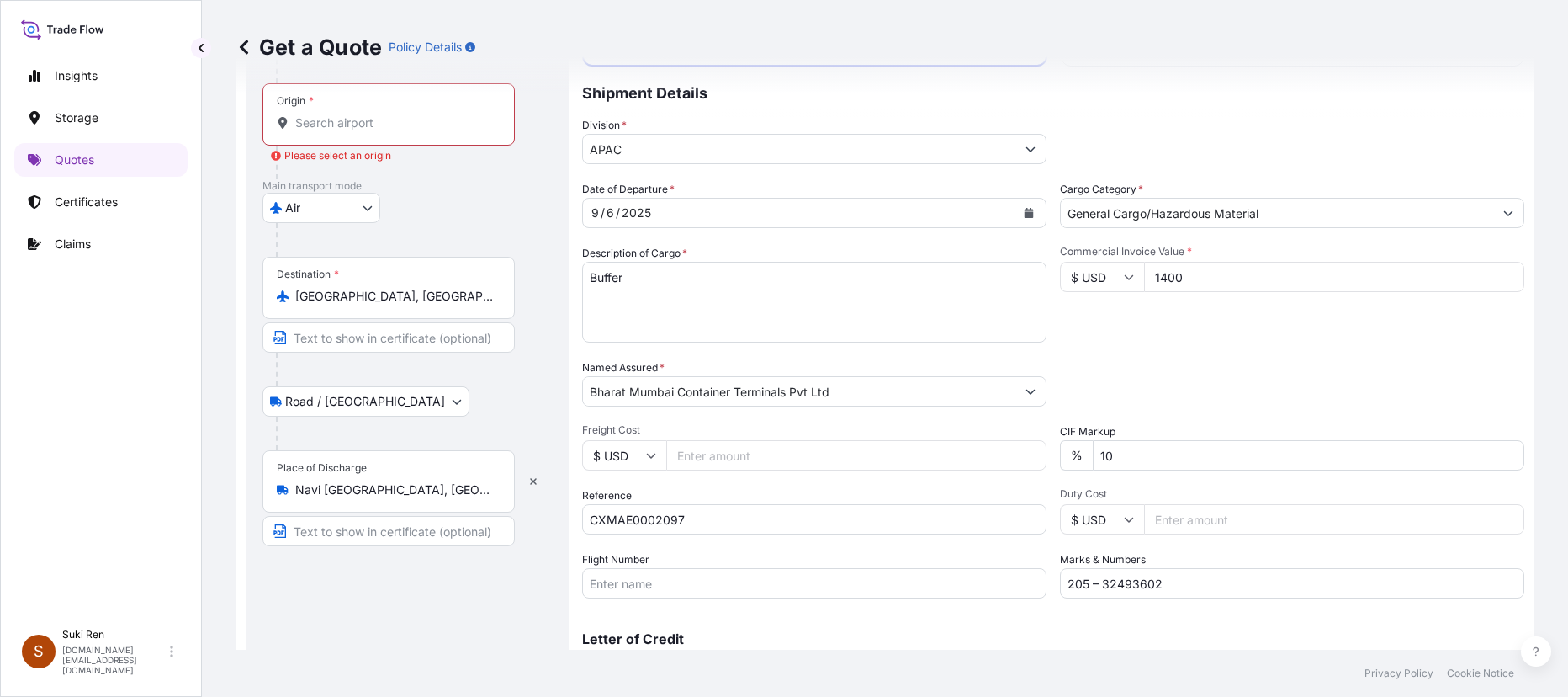
scroll to position [58, 0]
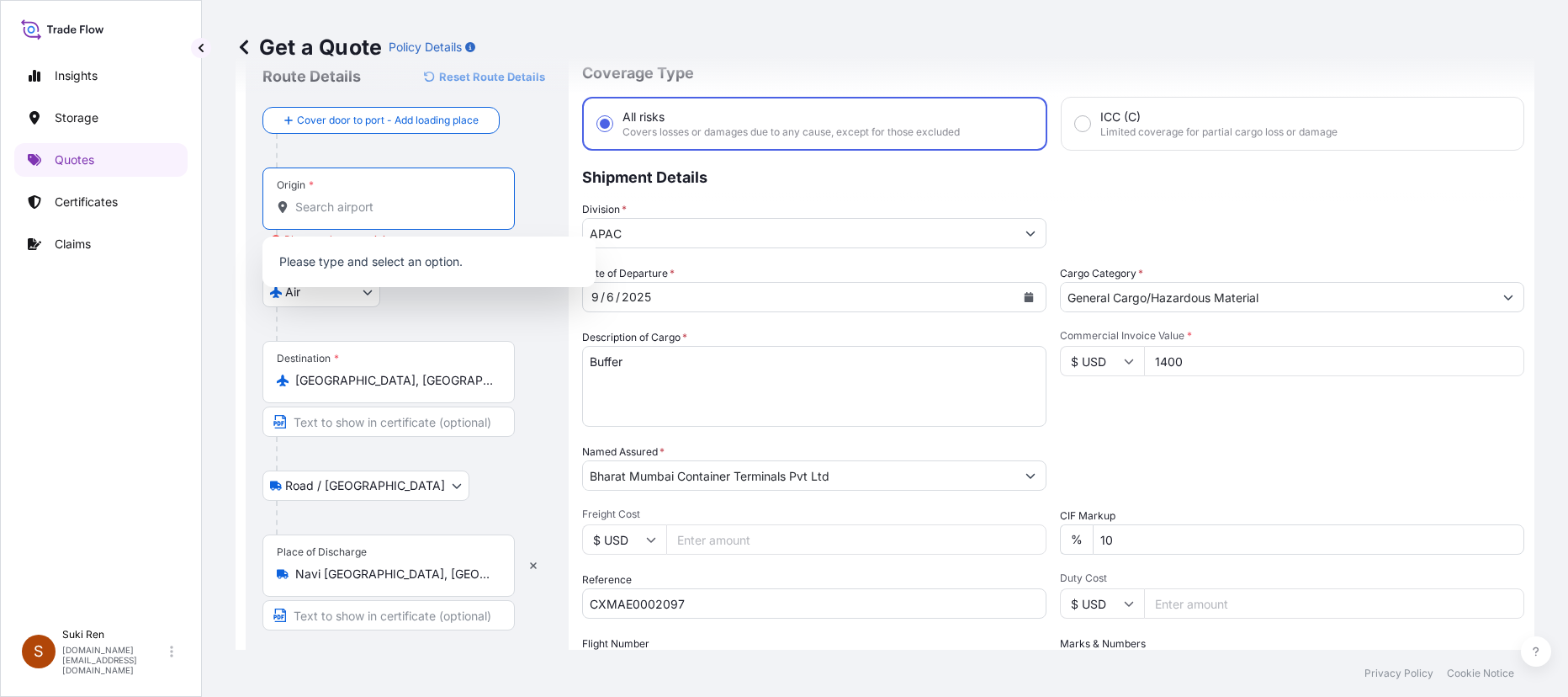
click at [337, 211] on input "Origin * Please select an origin" at bounding box center [394, 207] width 199 height 17
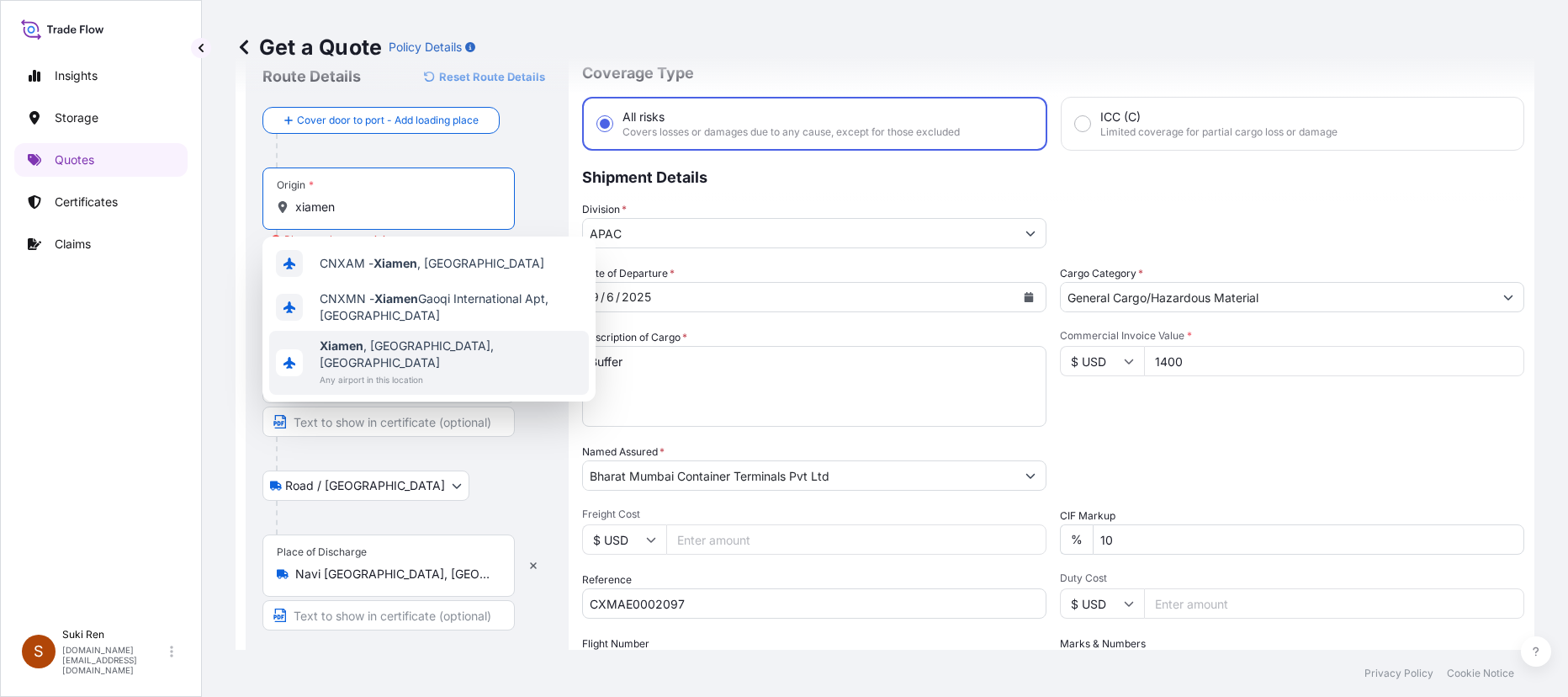
click at [400, 350] on span "[GEOGRAPHIC_DATA] , [GEOGRAPHIC_DATA], [GEOGRAPHIC_DATA]" at bounding box center [450, 354] width 262 height 34
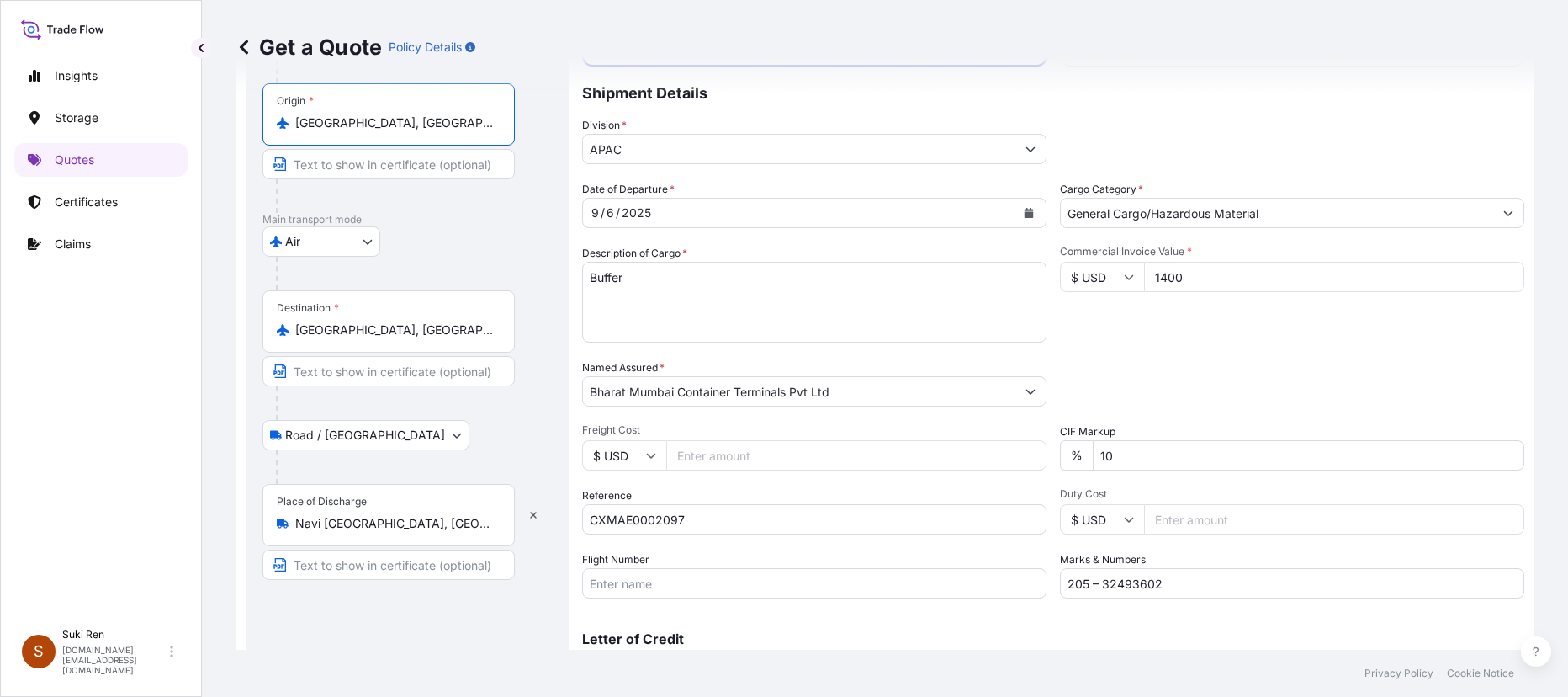
scroll to position [227, 0]
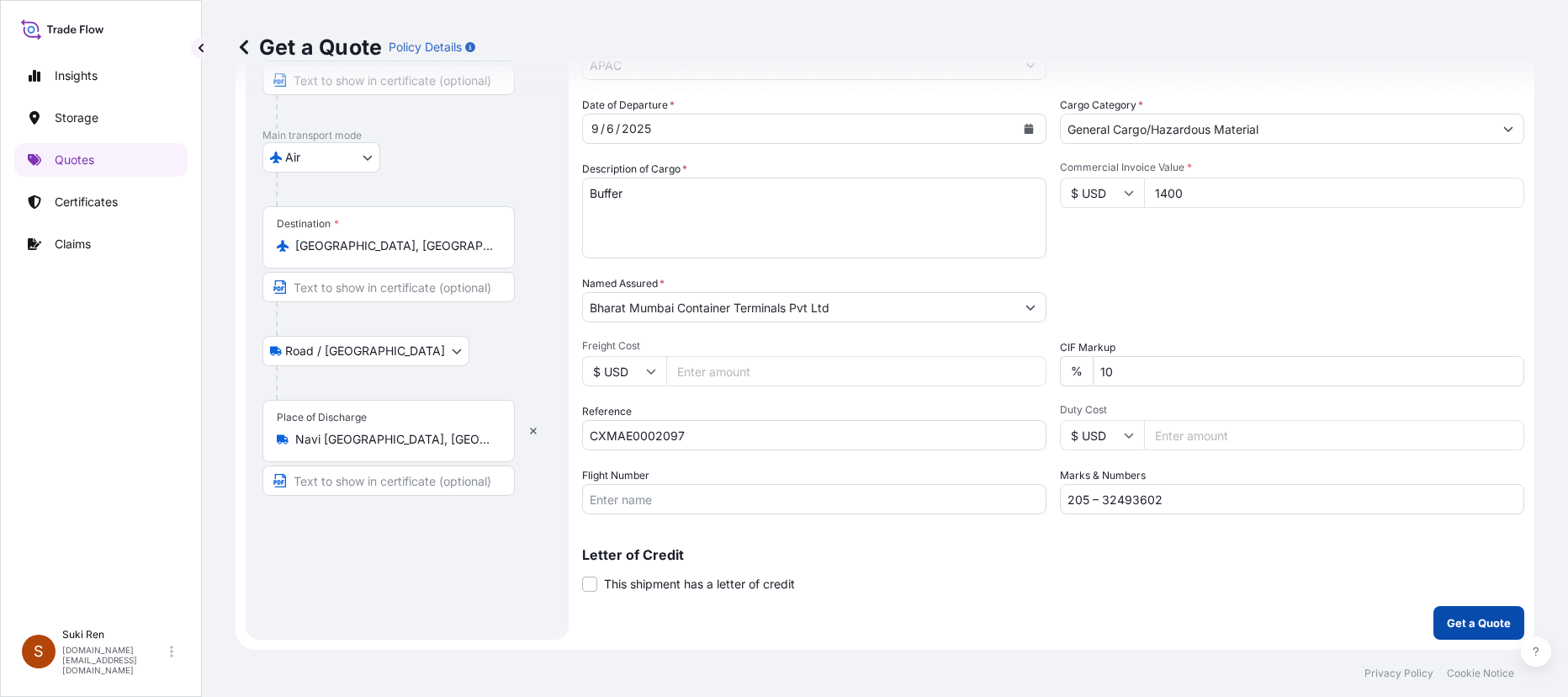
type input "[GEOGRAPHIC_DATA], [GEOGRAPHIC_DATA], [GEOGRAPHIC_DATA]"
click at [862, 498] on p "Get a Quote" at bounding box center [1480, 623] width 64 height 17
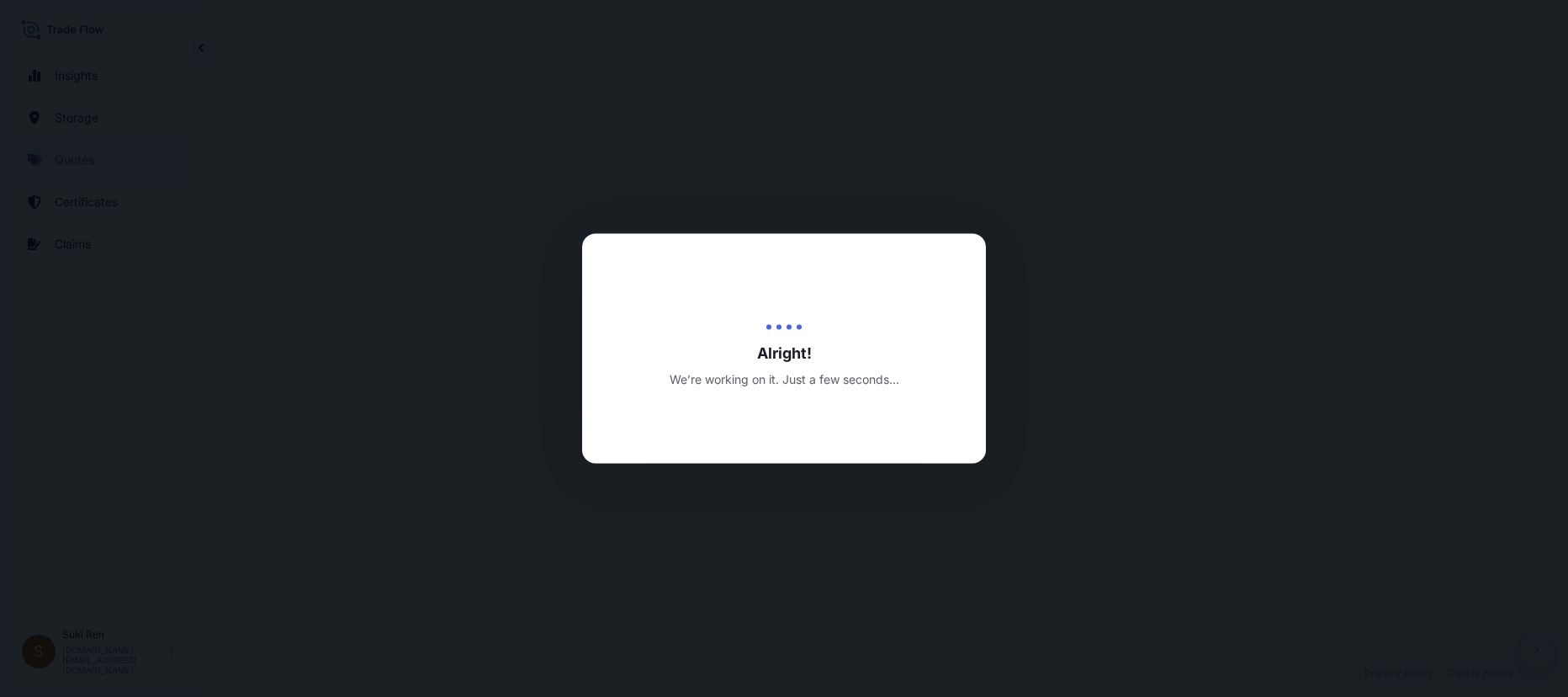
select select "Air"
select select "Road / [GEOGRAPHIC_DATA]"
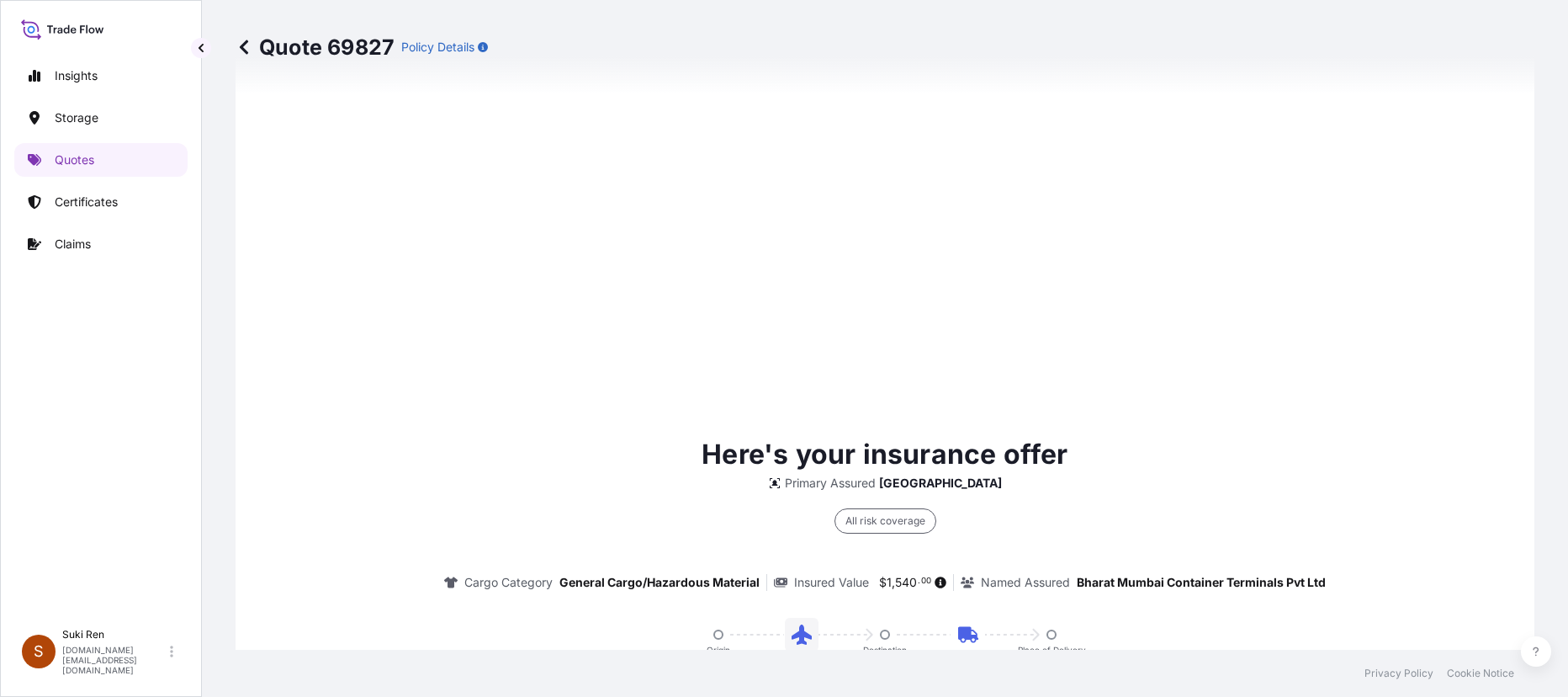
scroll to position [2544, 0]
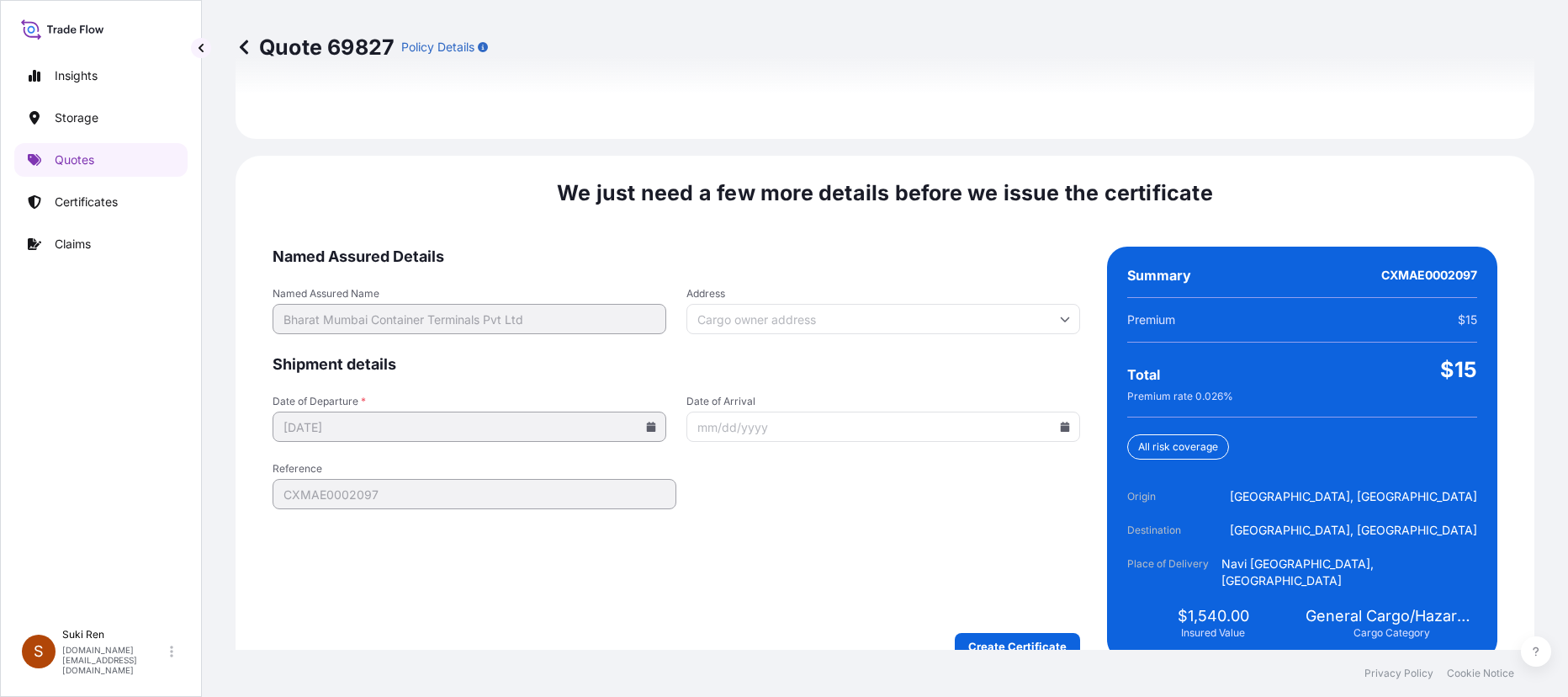
click at [647, 422] on icon at bounding box center [651, 427] width 9 height 10
click at [648, 422] on icon at bounding box center [651, 427] width 9 height 10
click at [647, 422] on icon at bounding box center [651, 427] width 9 height 10
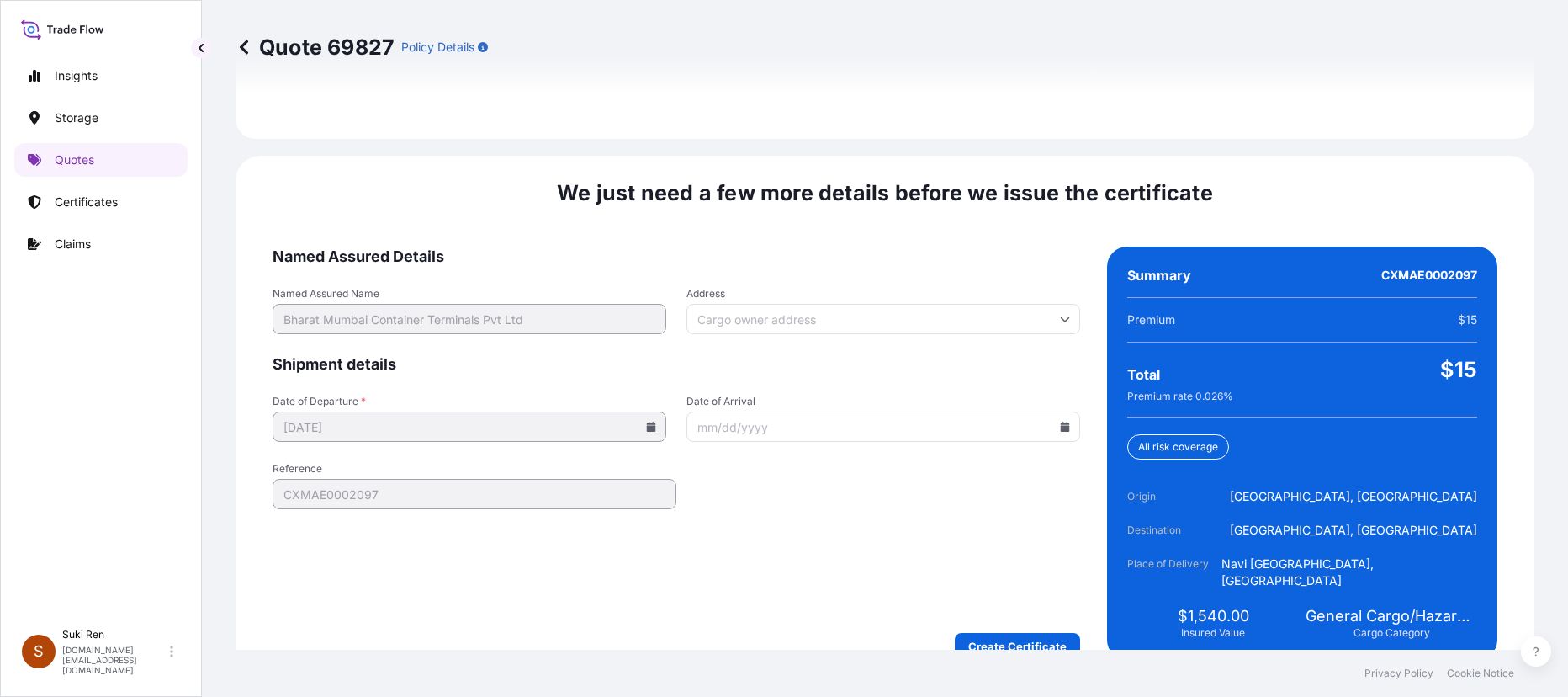
click at [647, 422] on icon at bounding box center [651, 427] width 9 height 10
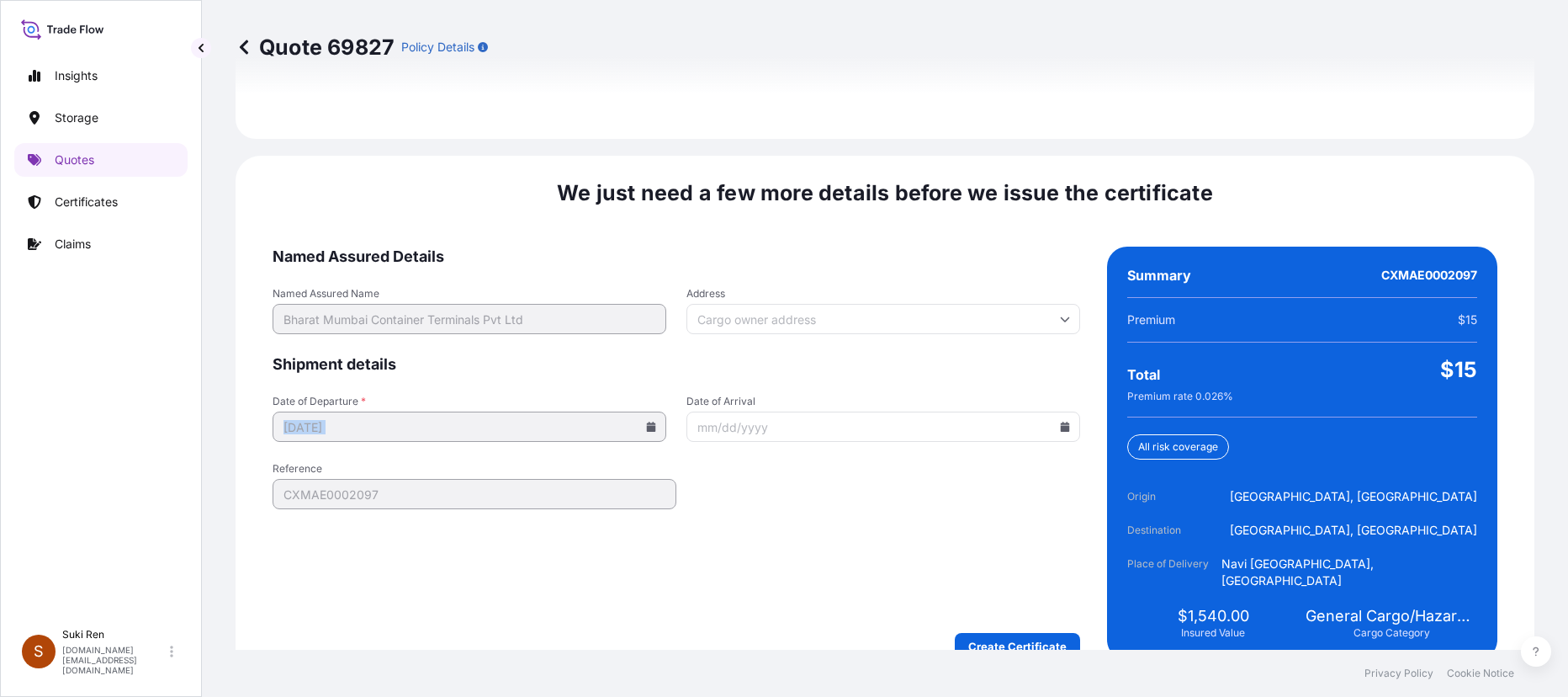
click at [647, 422] on icon at bounding box center [651, 427] width 9 height 10
click at [648, 422] on icon at bounding box center [651, 427] width 10 height 10
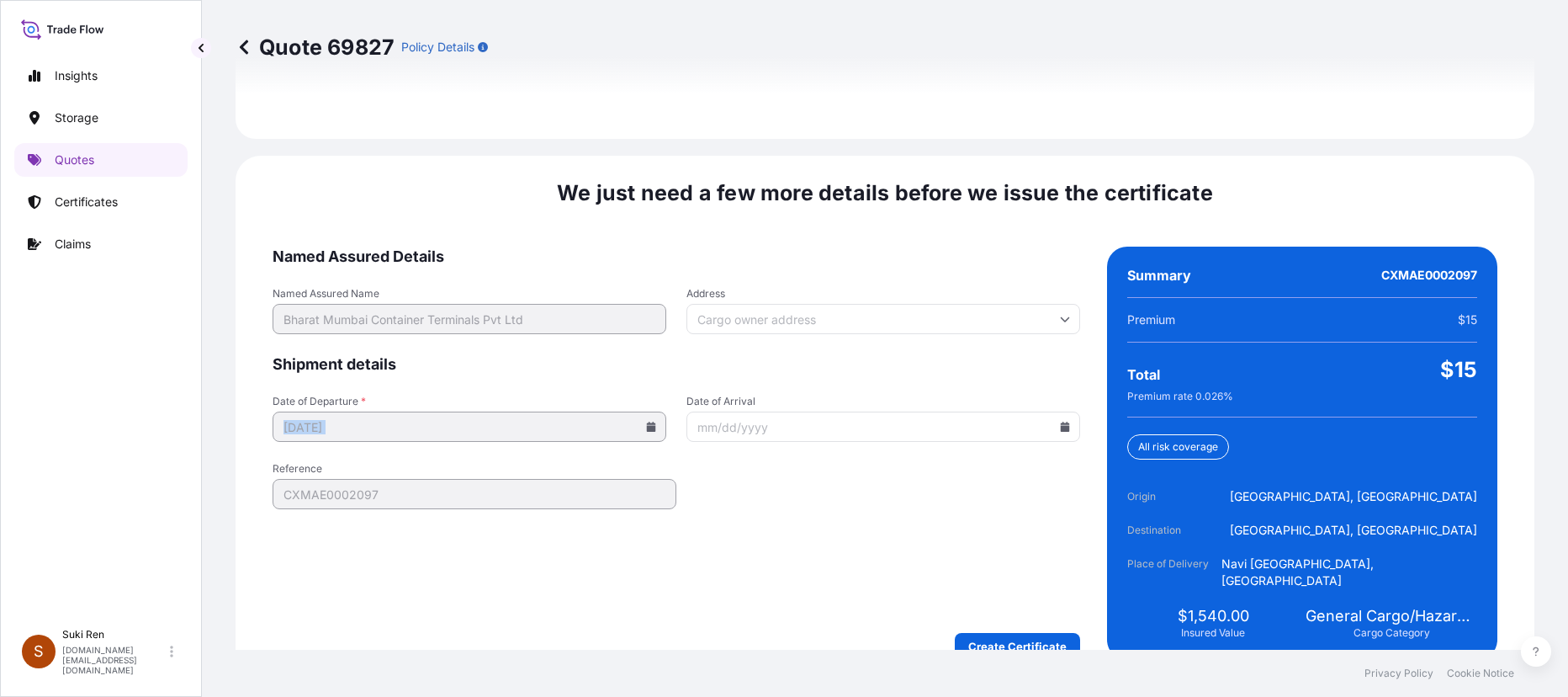
click at [648, 422] on icon at bounding box center [651, 427] width 10 height 10
click at [244, 50] on icon at bounding box center [243, 46] width 8 height 14
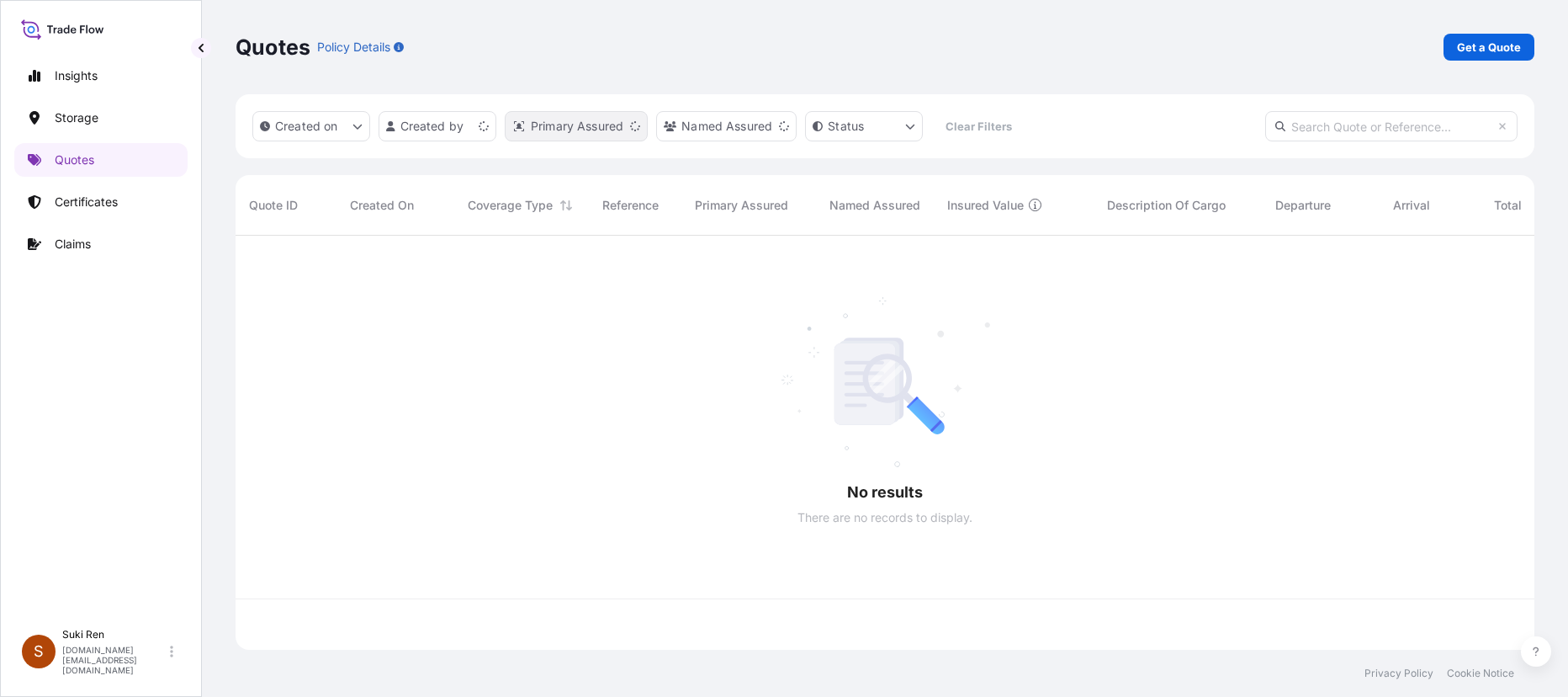
scroll to position [411, 1286]
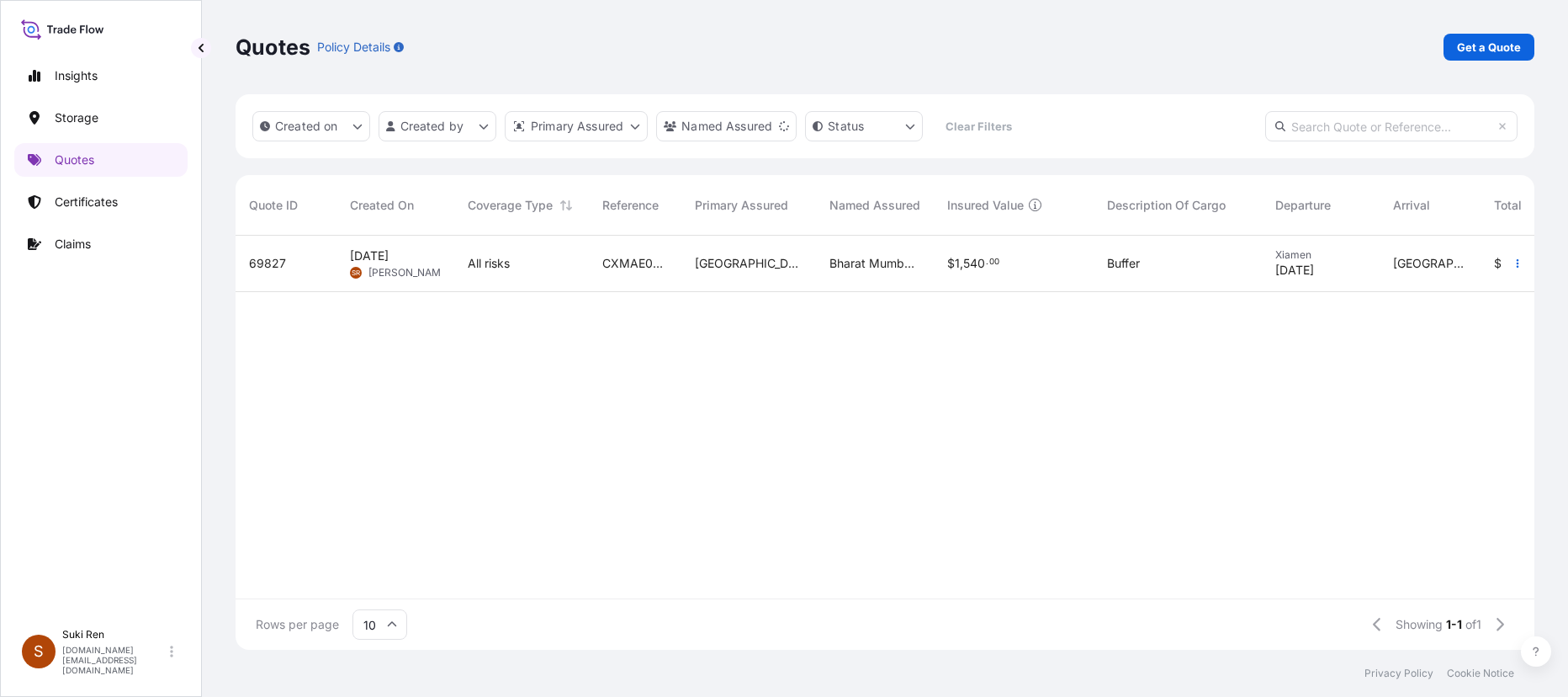
click at [378, 272] on span "[PERSON_NAME]" at bounding box center [409, 272] width 82 height 13
select select "Air"
select select "Road / [GEOGRAPHIC_DATA]"
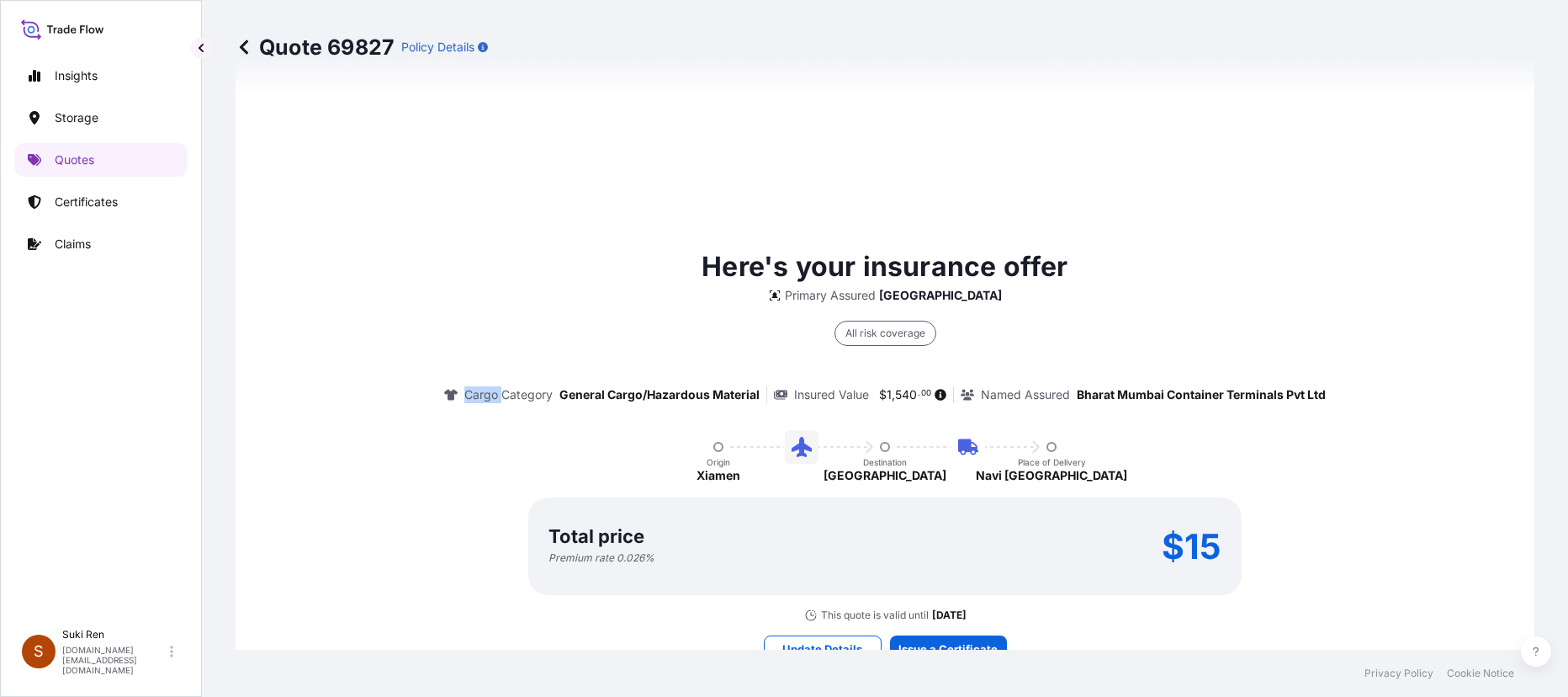
scroll to position [1315, 0]
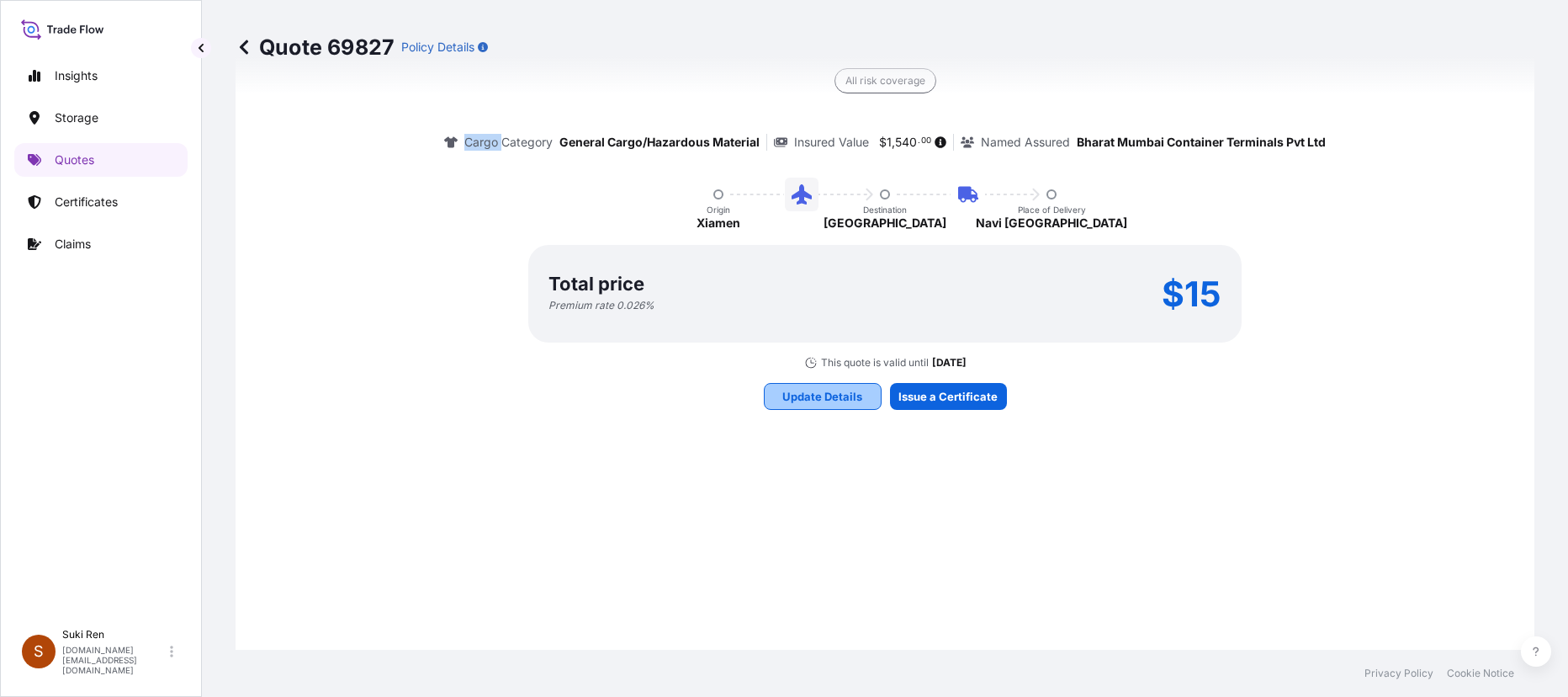
click at [807, 399] on p "Update Details" at bounding box center [822, 396] width 80 height 17
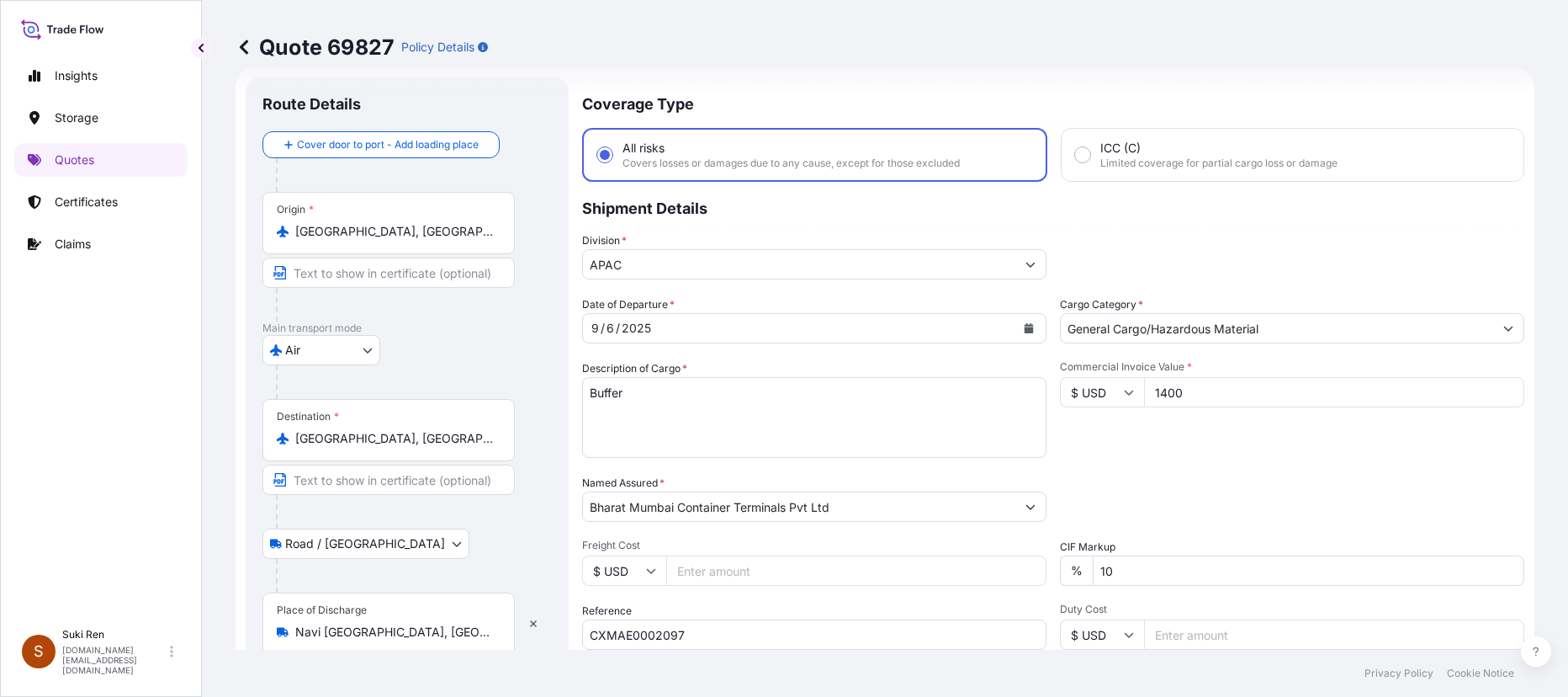
click at [862, 328] on icon "Calendar" at bounding box center [1029, 328] width 9 height 10
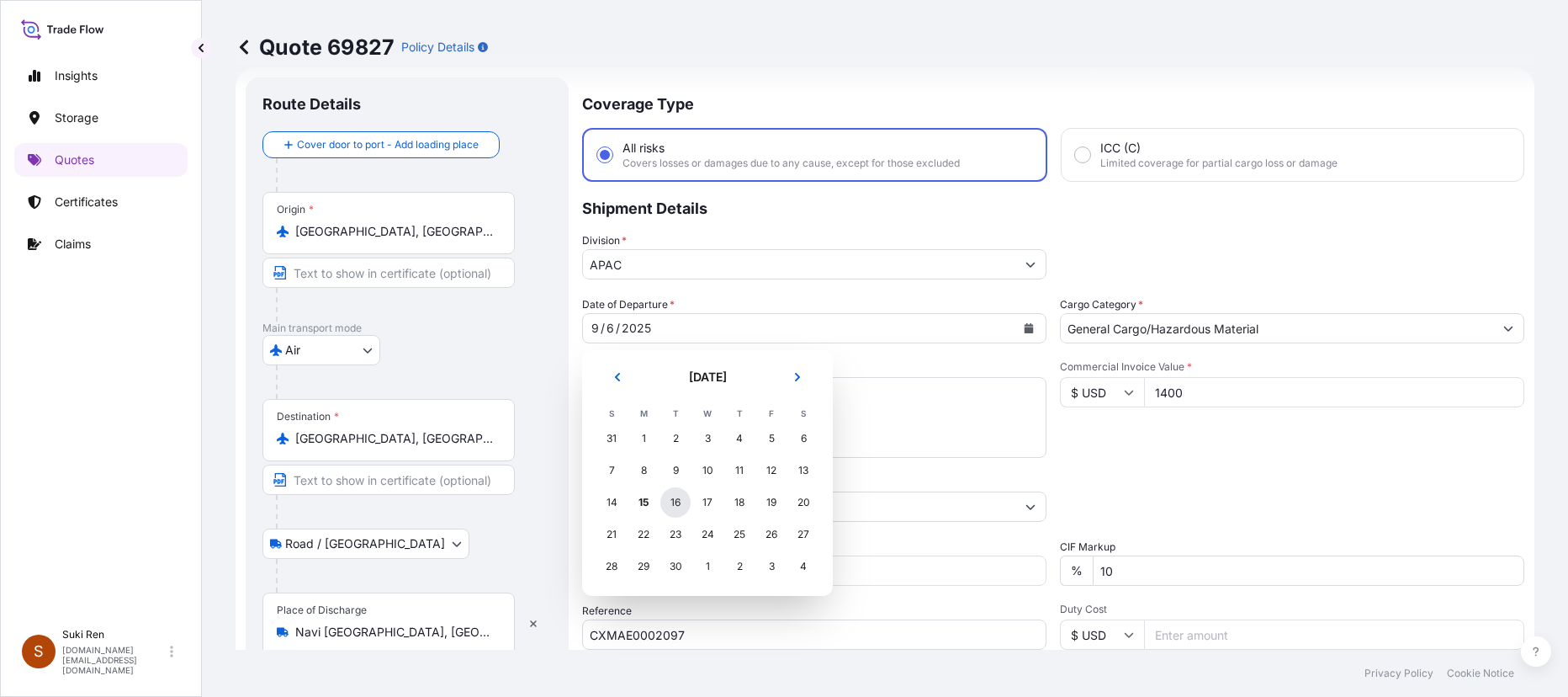
click at [673, 498] on div "16" at bounding box center [676, 502] width 30 height 30
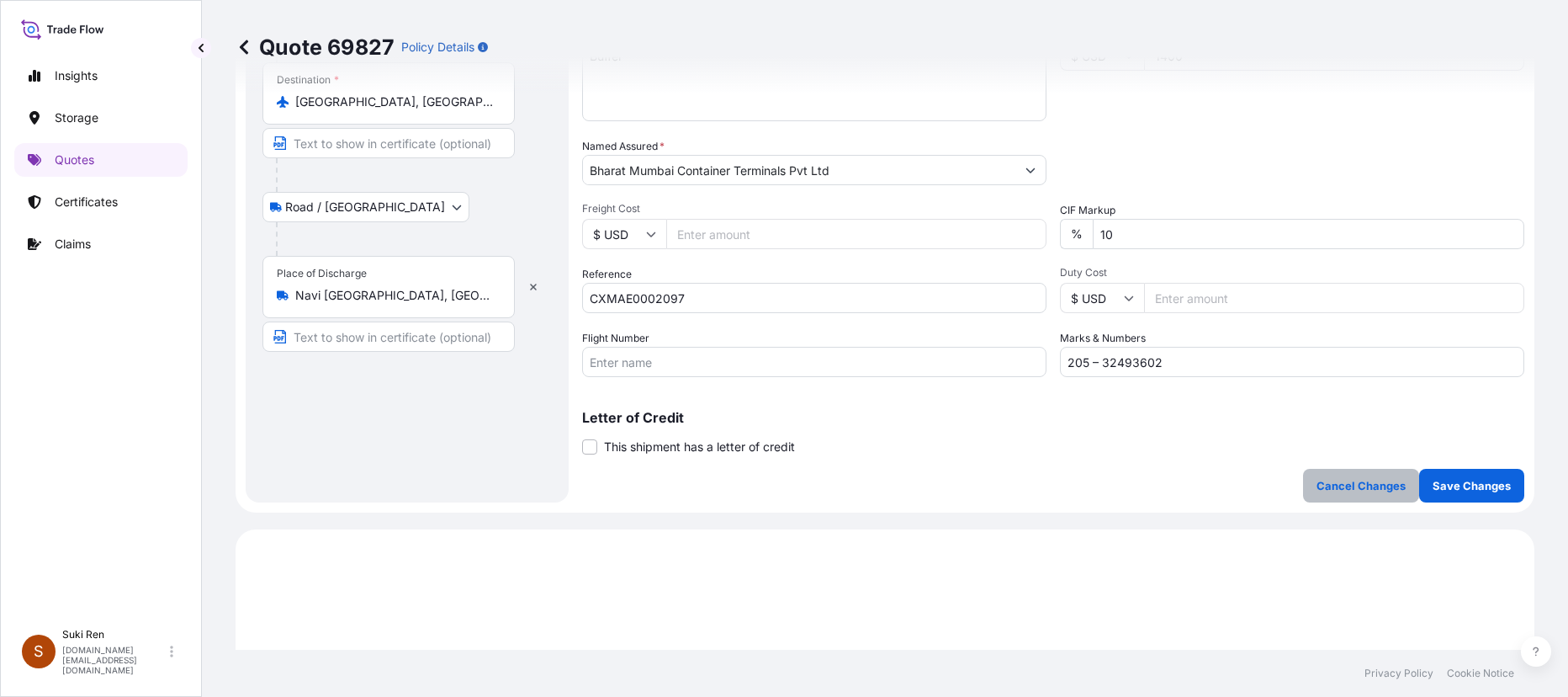
scroll to position [448, 0]
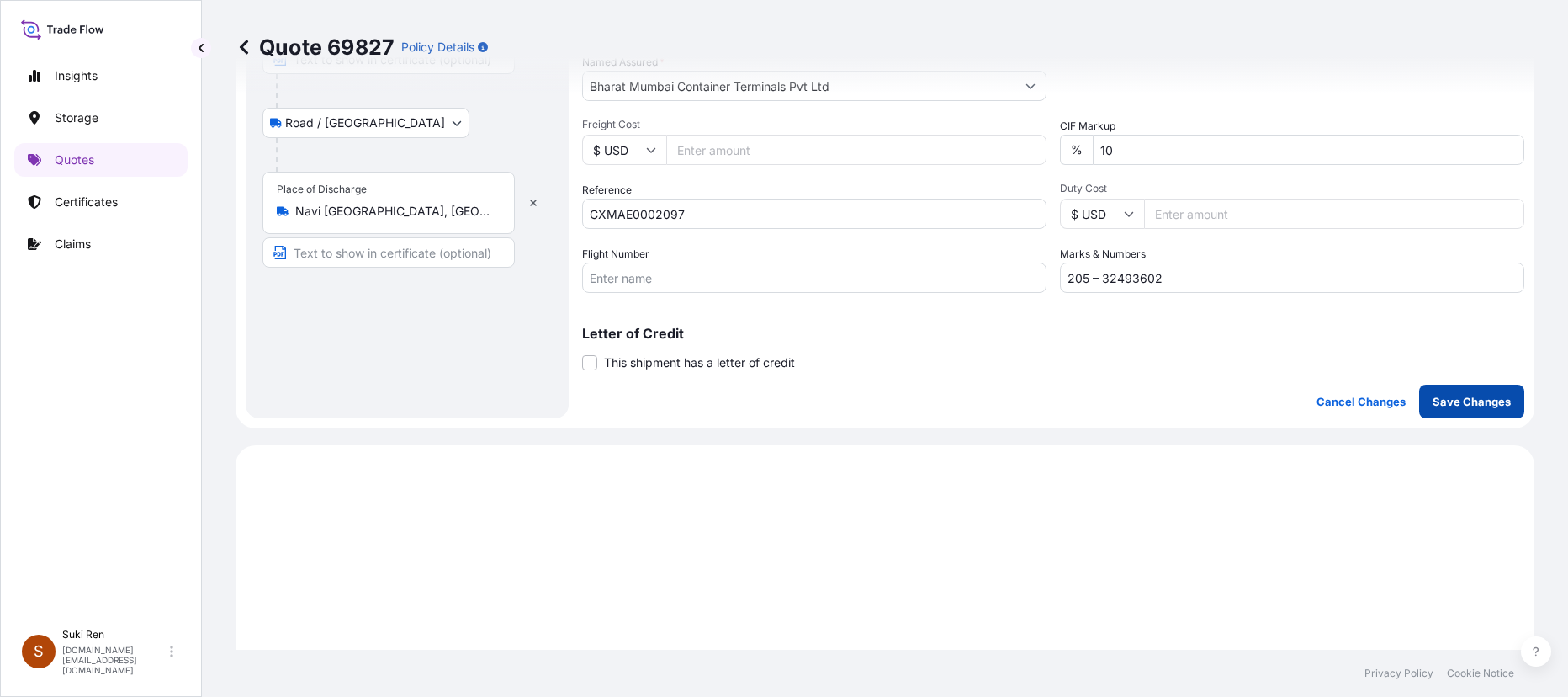
click at [862, 401] on p "Save Changes" at bounding box center [1473, 402] width 78 height 17
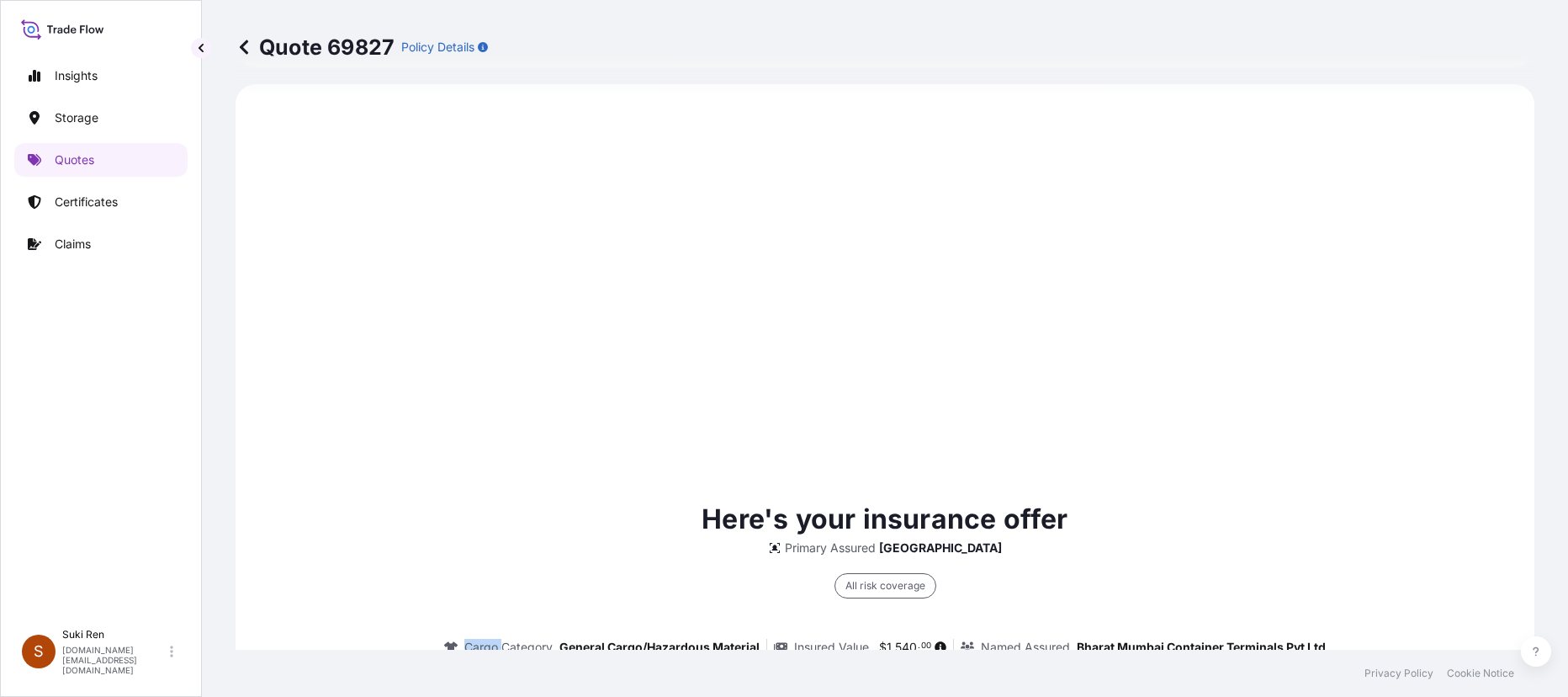
select select "Air"
select select "Road / [GEOGRAPHIC_DATA]"
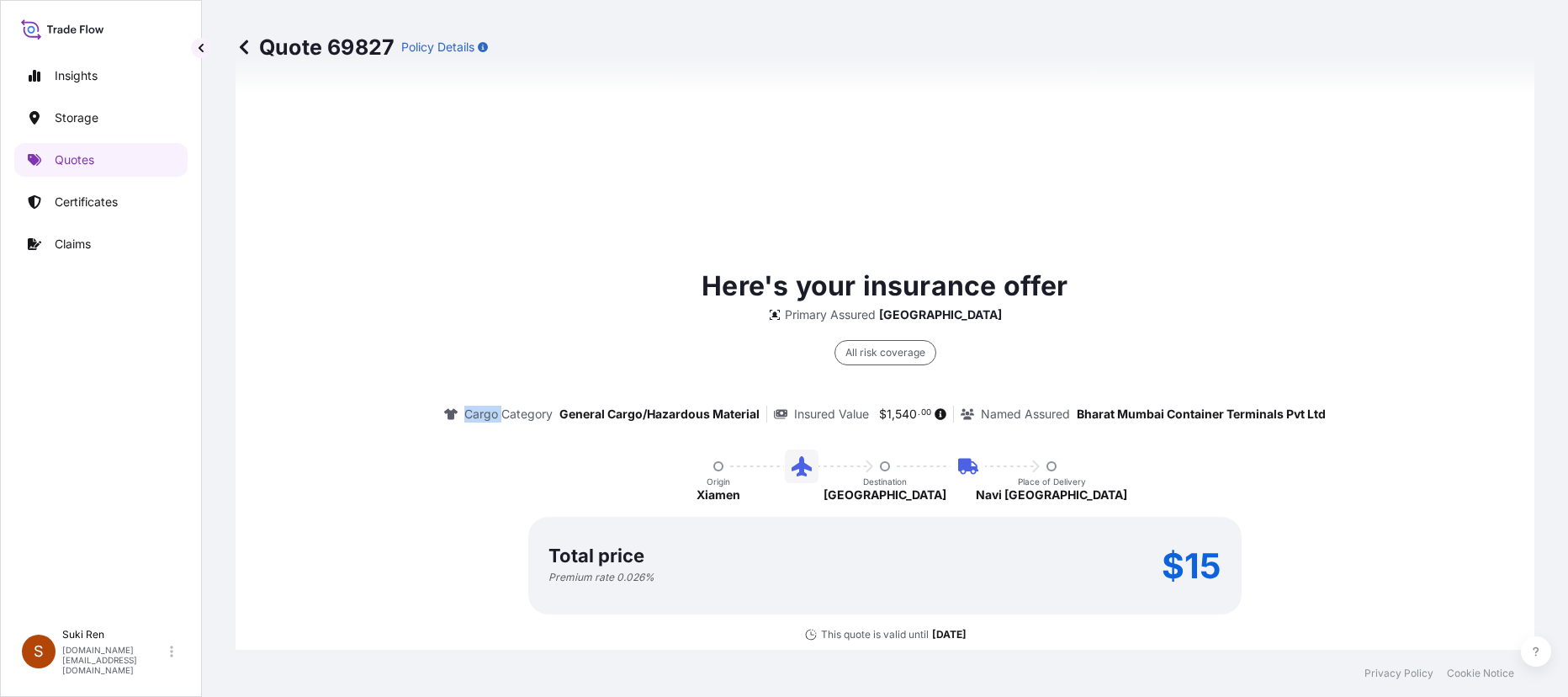
scroll to position [2544, 0]
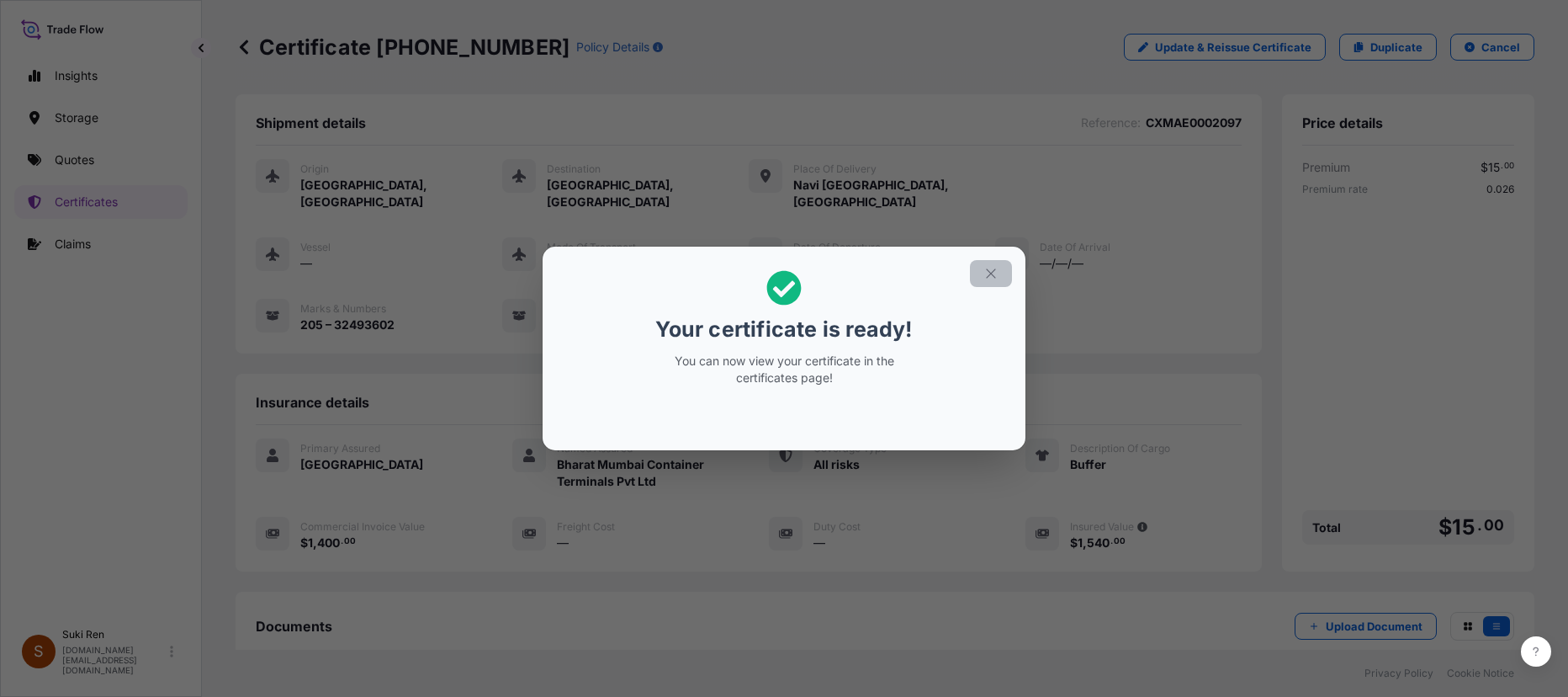
click at [862, 274] on icon "button" at bounding box center [991, 273] width 15 height 15
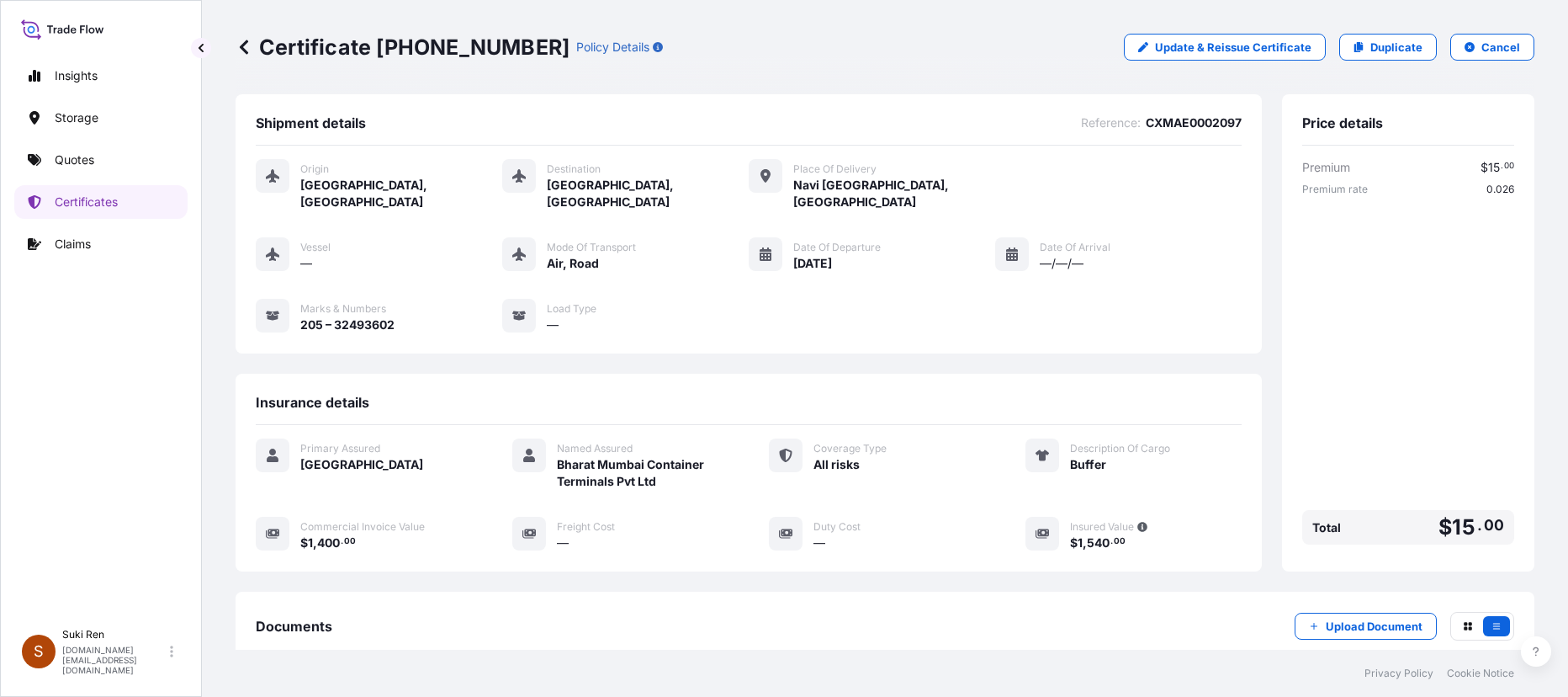
scroll to position [187, 0]
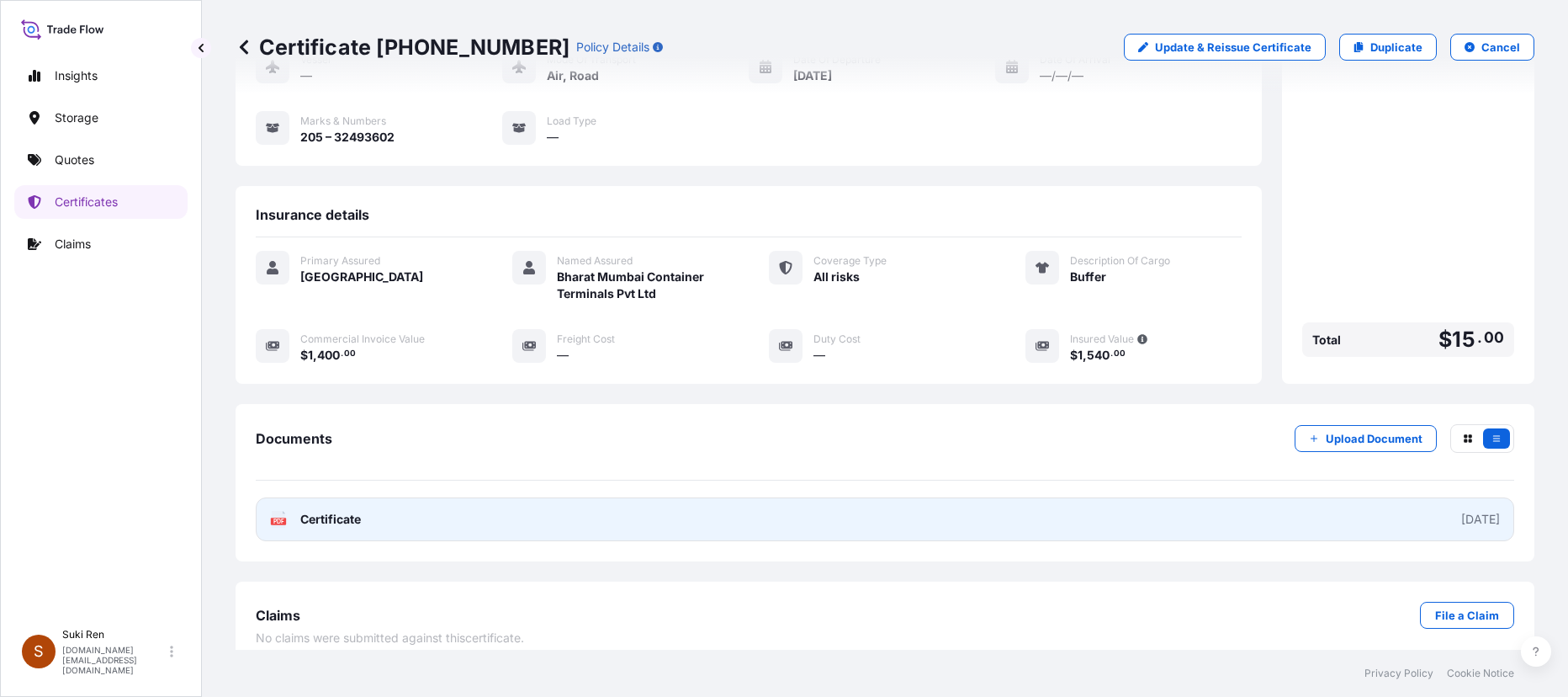
click at [786, 498] on link "PDF Certificate [DATE]" at bounding box center [885, 519] width 1259 height 44
